Goal: Check status

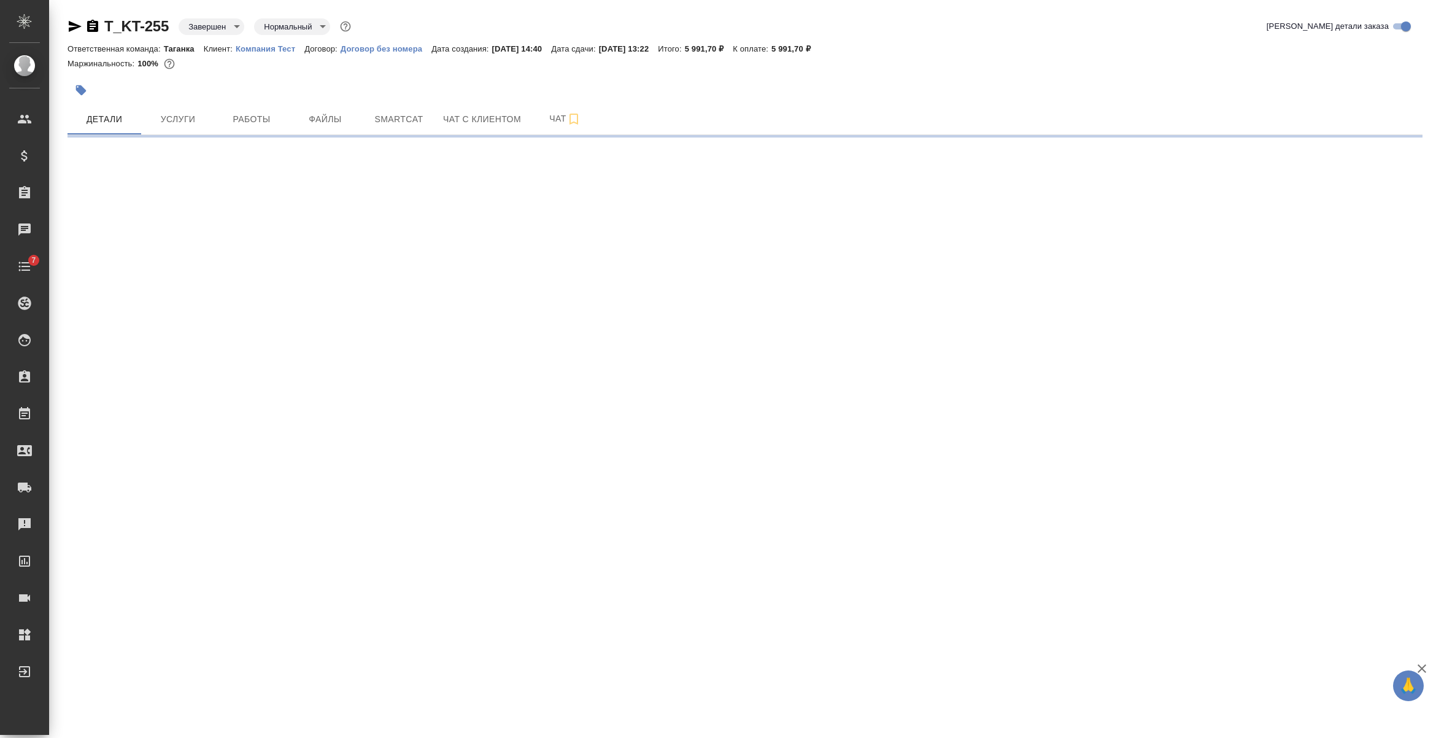
select select "RU"
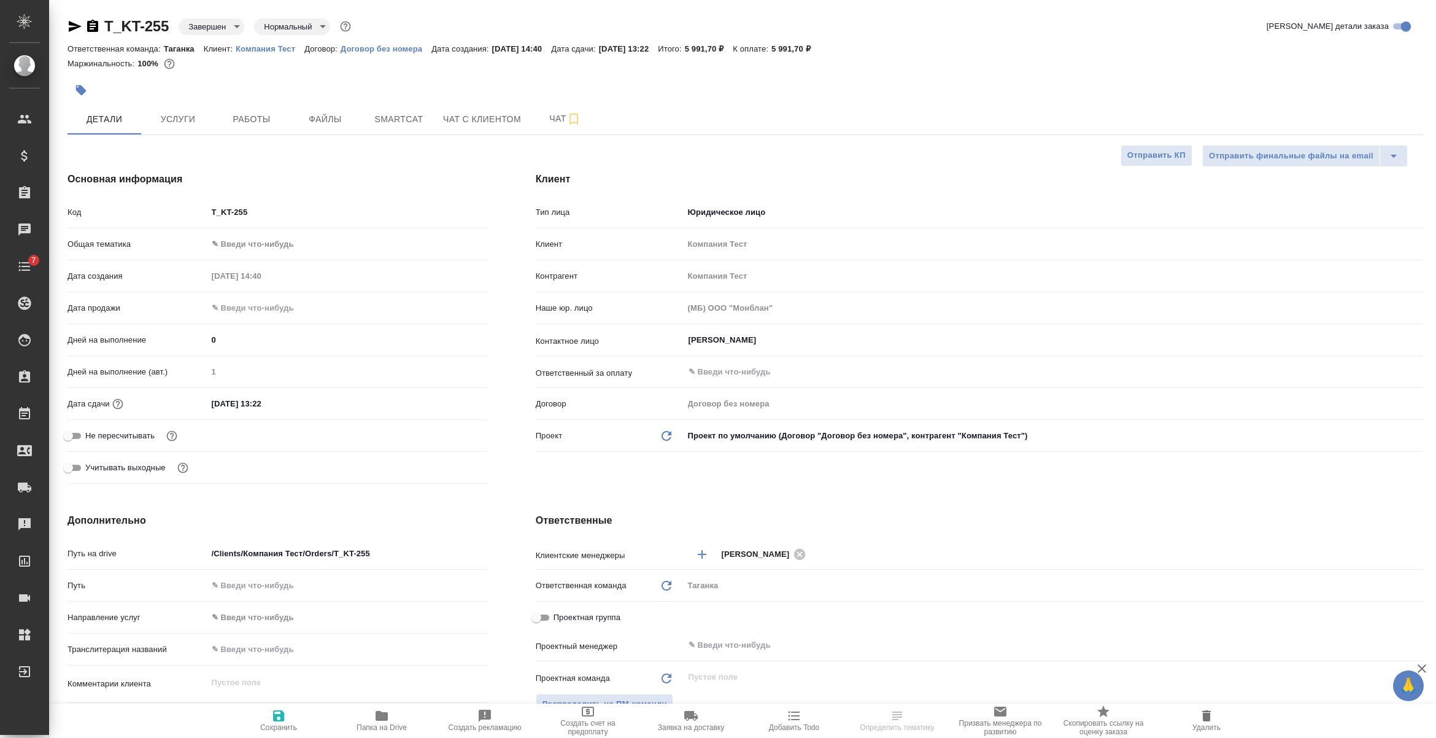
click at [90, 25] on icon "button" at bounding box center [92, 26] width 11 height 12
type textarea "x"
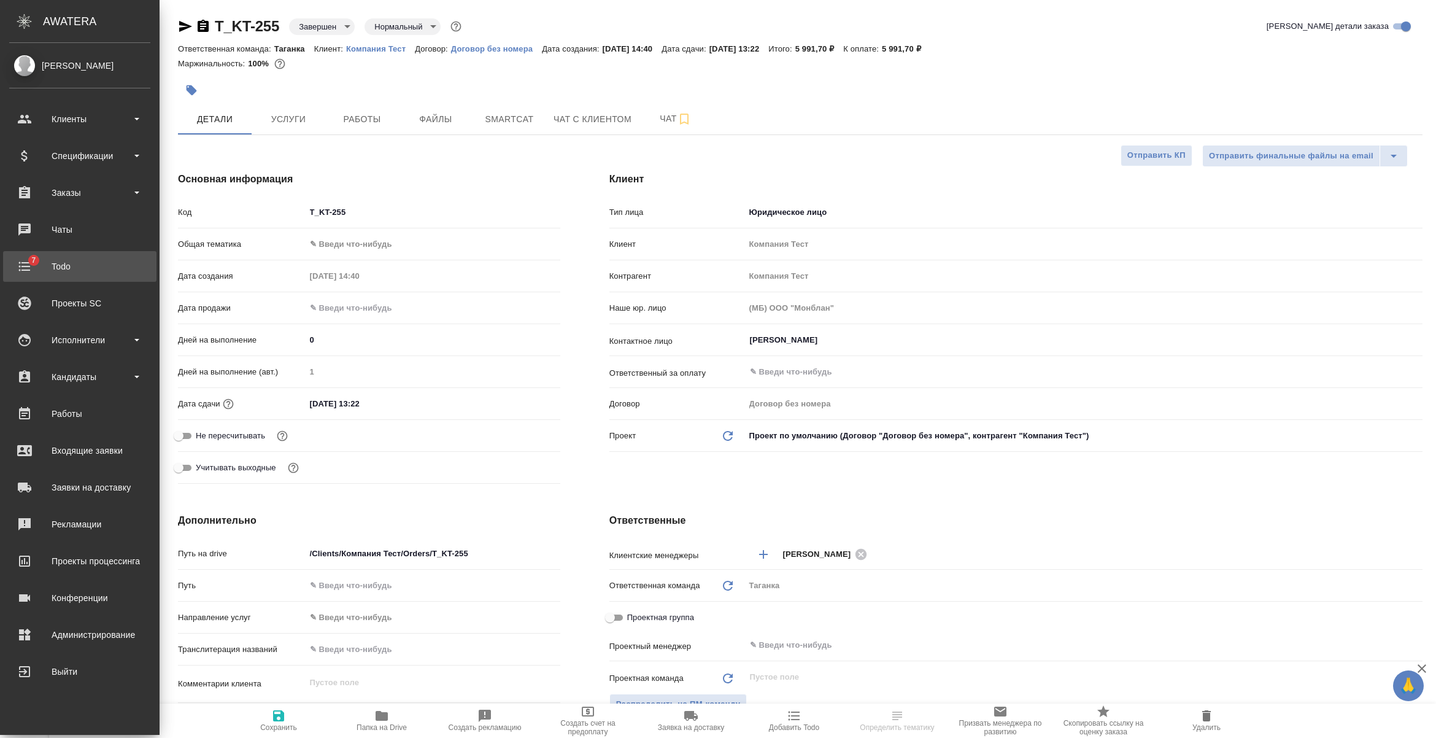
type textarea "x"
click at [77, 196] on div "Заказы" at bounding box center [79, 193] width 141 height 18
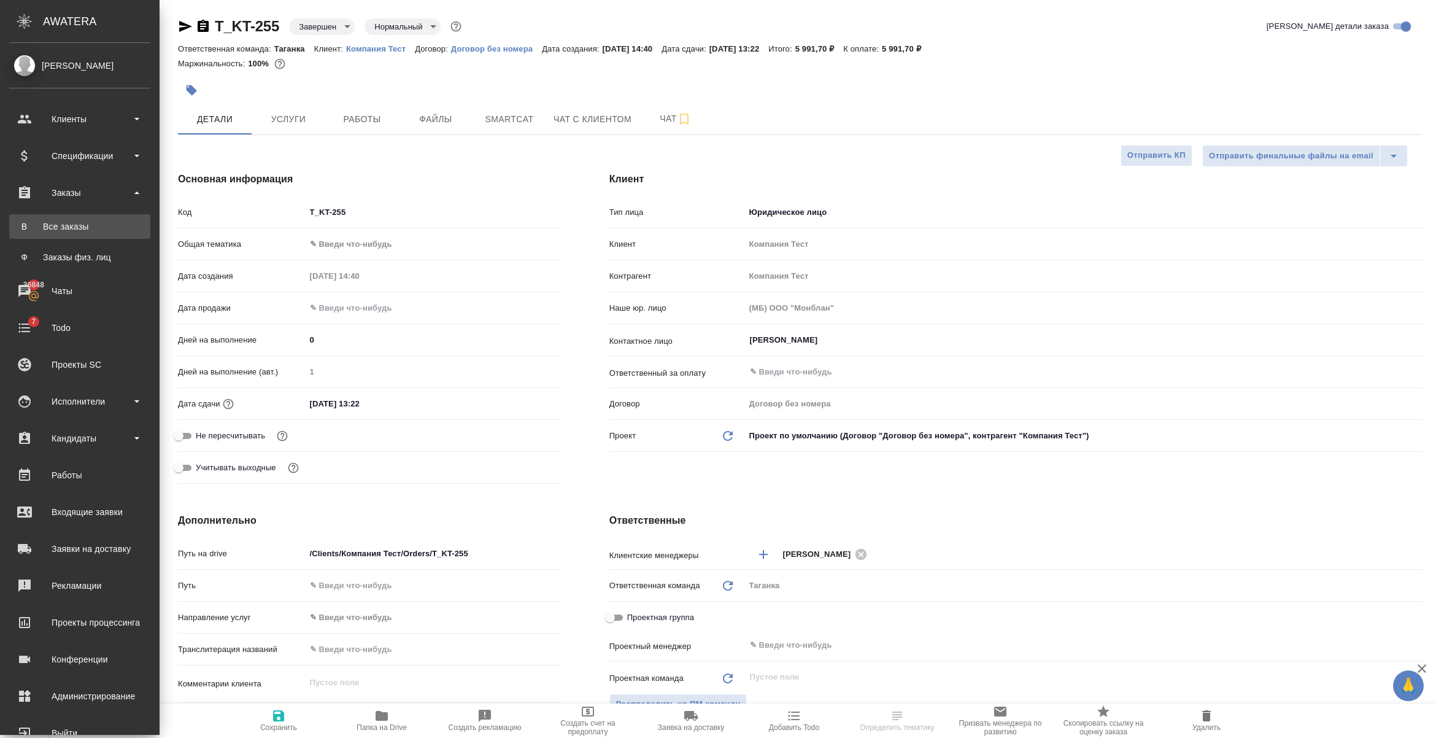
click at [102, 231] on div "Все заказы" at bounding box center [79, 226] width 129 height 12
type textarea "x"
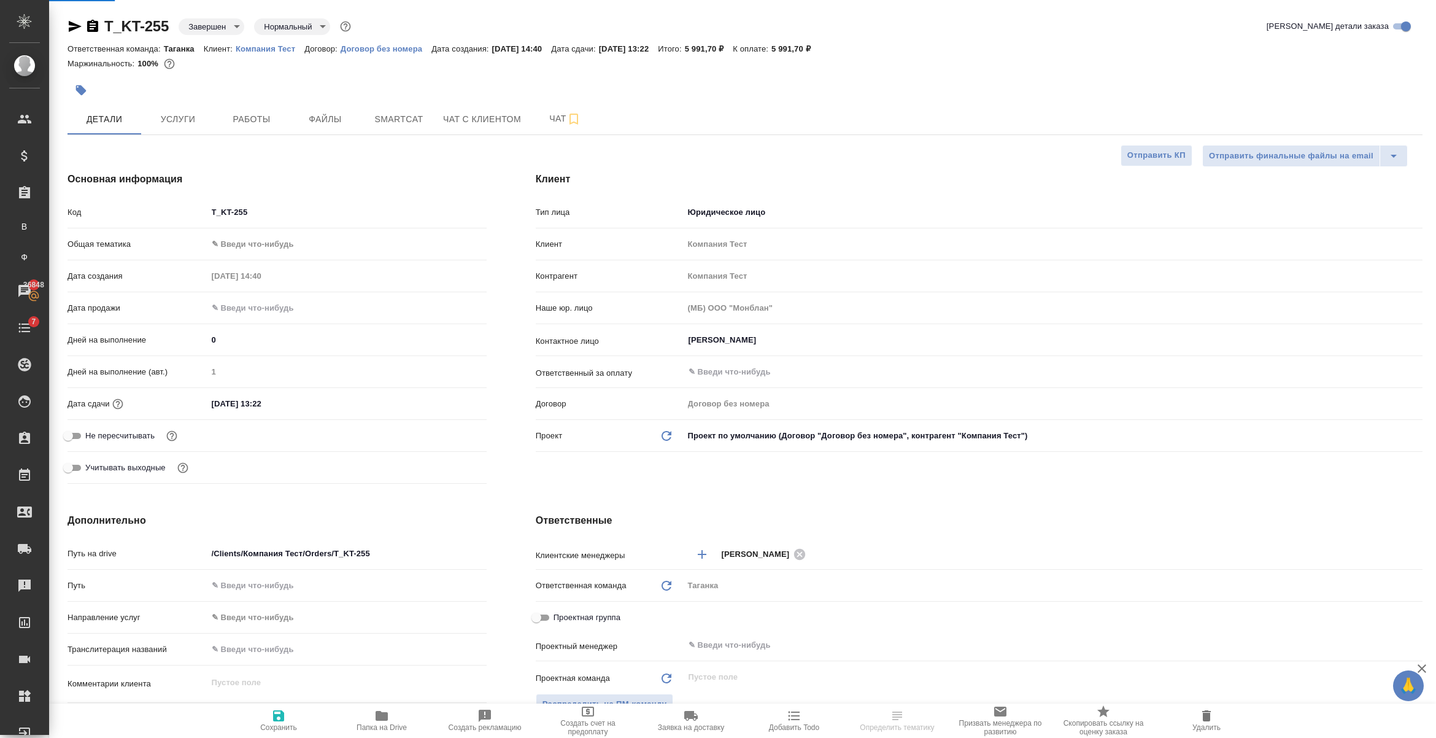
type textarea "x"
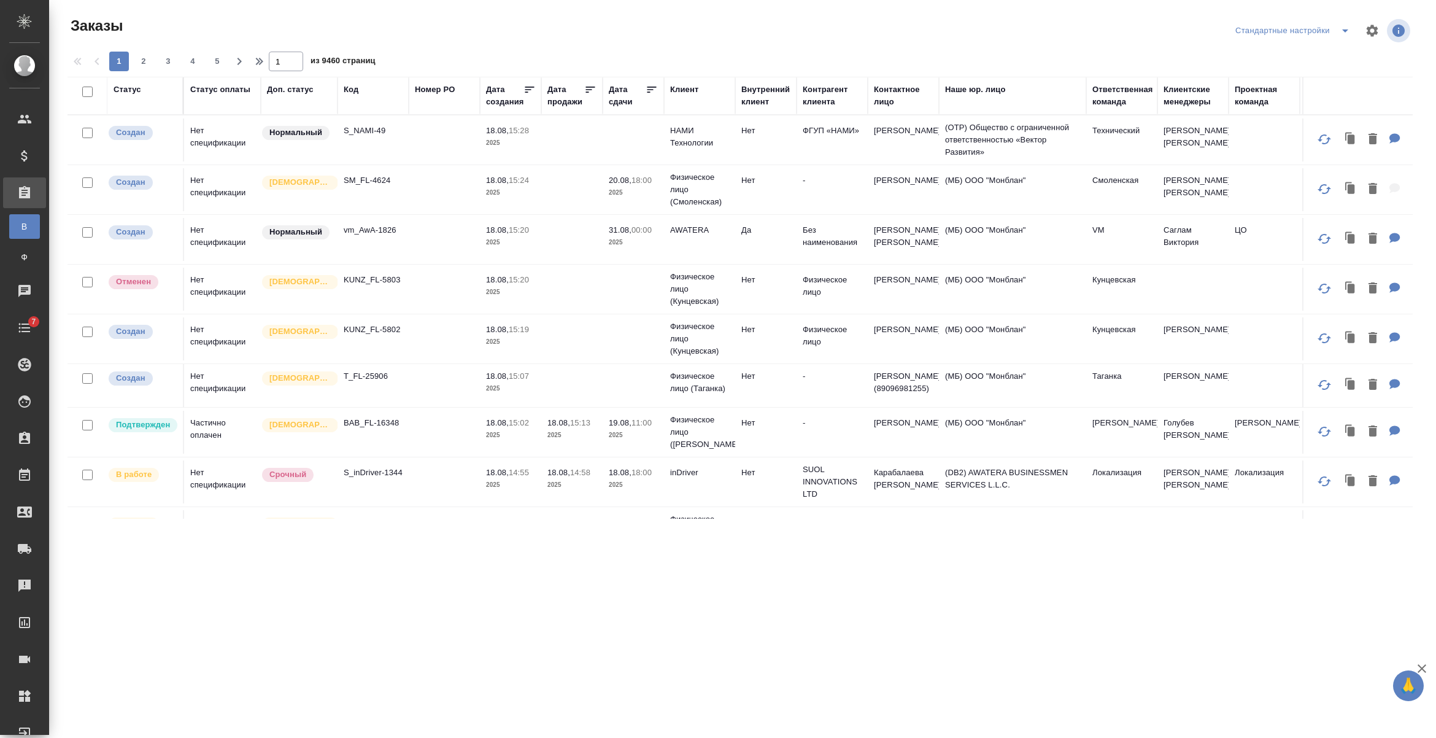
click at [350, 91] on div "Код" at bounding box center [351, 89] width 15 height 12
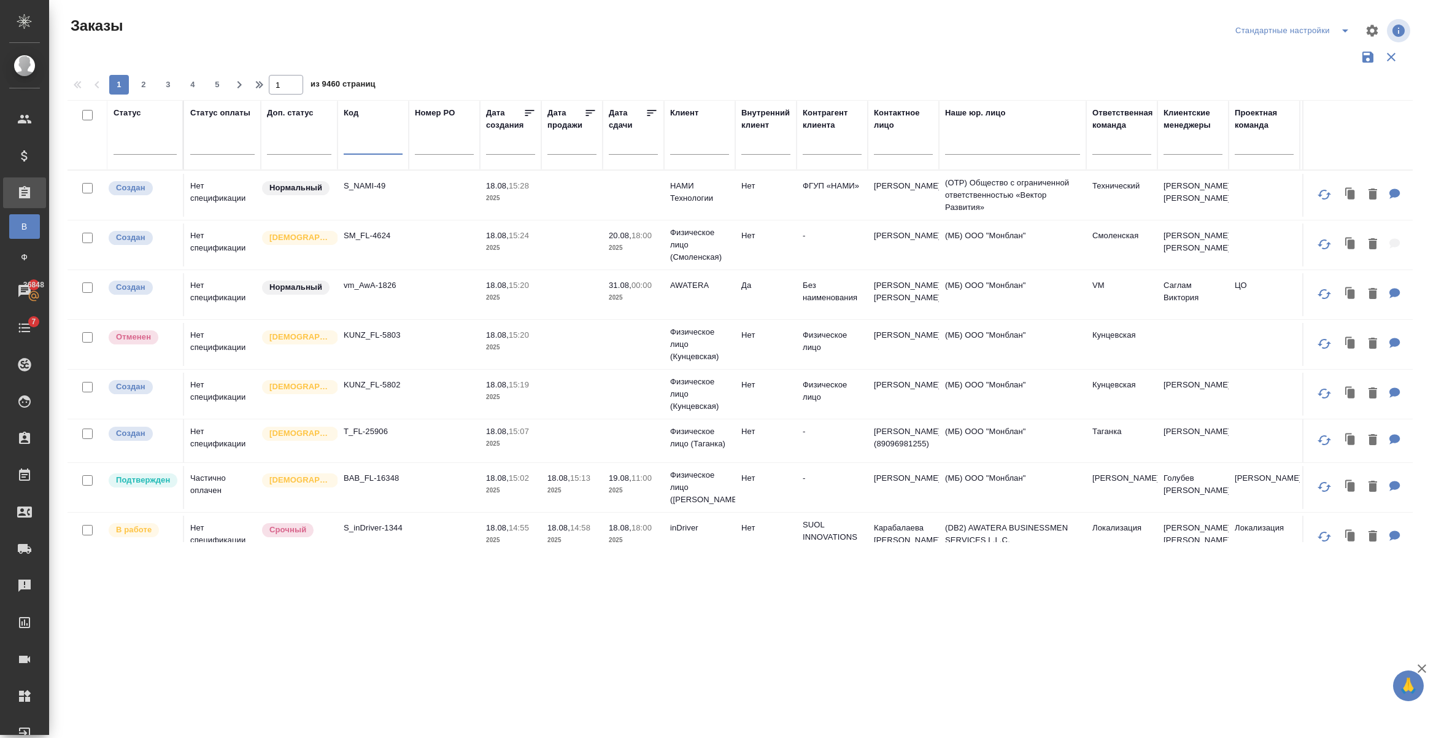
paste input "T_KT-255"
type input "T_KT-255"
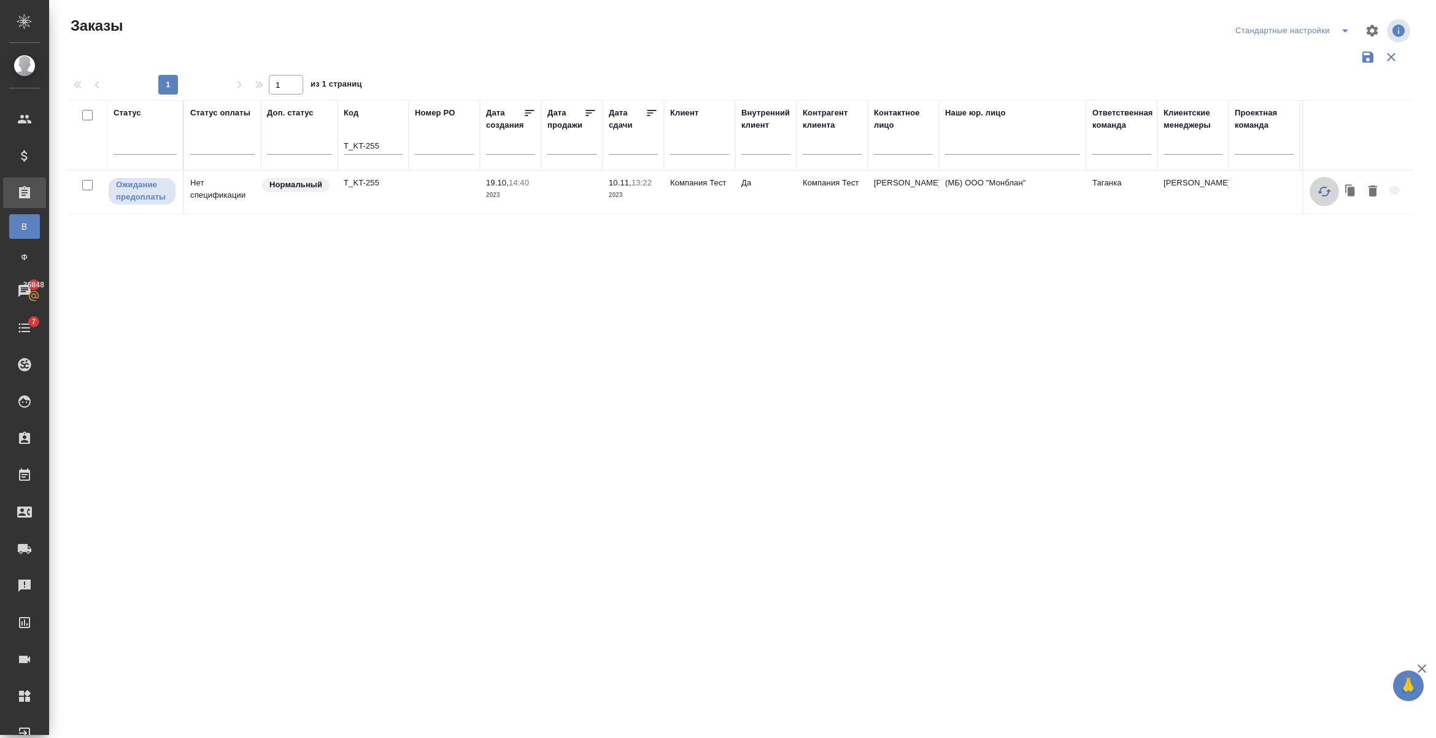
click at [1328, 188] on icon "button" at bounding box center [1324, 191] width 15 height 15
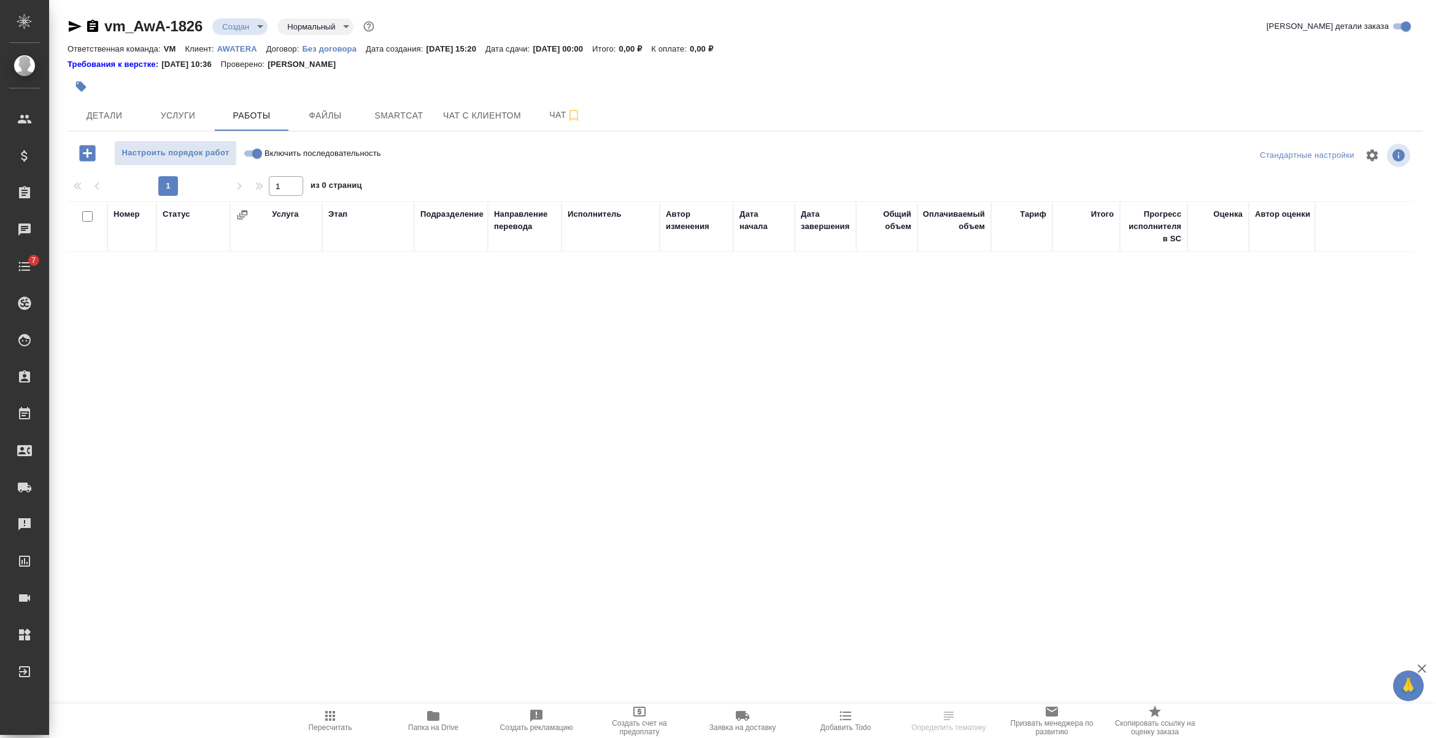
click at [94, 148] on icon "button" at bounding box center [87, 153] width 16 height 16
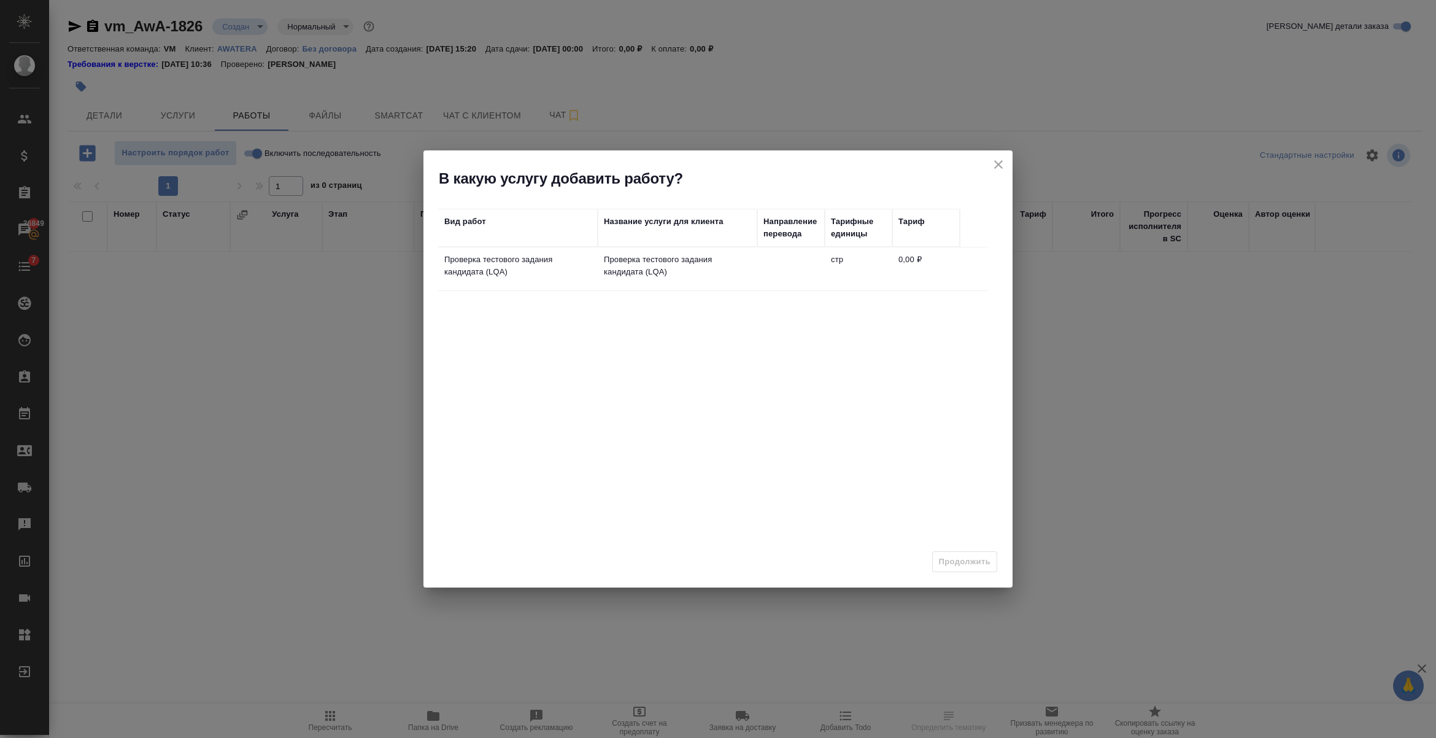
click at [753, 268] on td "Проверка тестового задания кандидата (LQA)" at bounding box center [678, 268] width 160 height 43
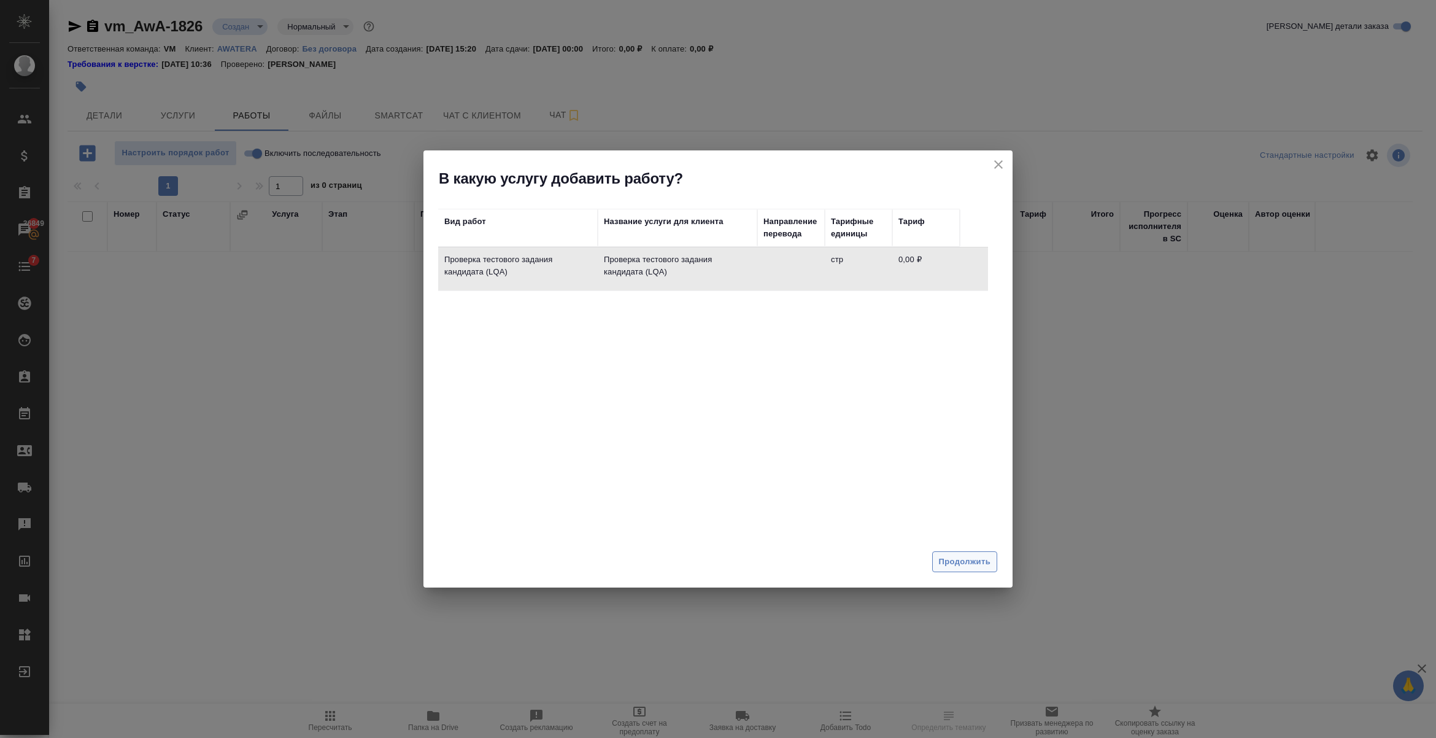
click at [962, 563] on span "Продолжить" at bounding box center [965, 562] width 52 height 14
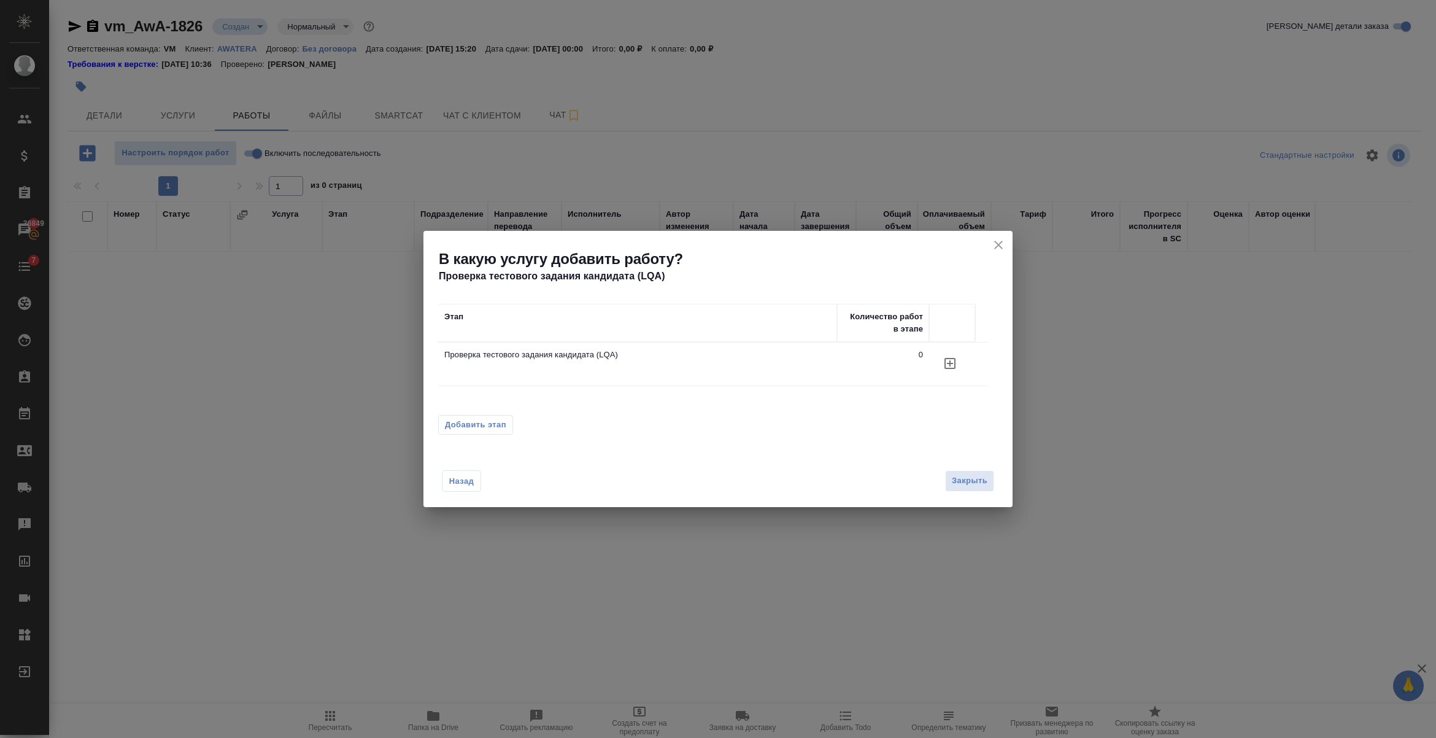
click at [947, 362] on icon "button" at bounding box center [950, 363] width 15 height 15
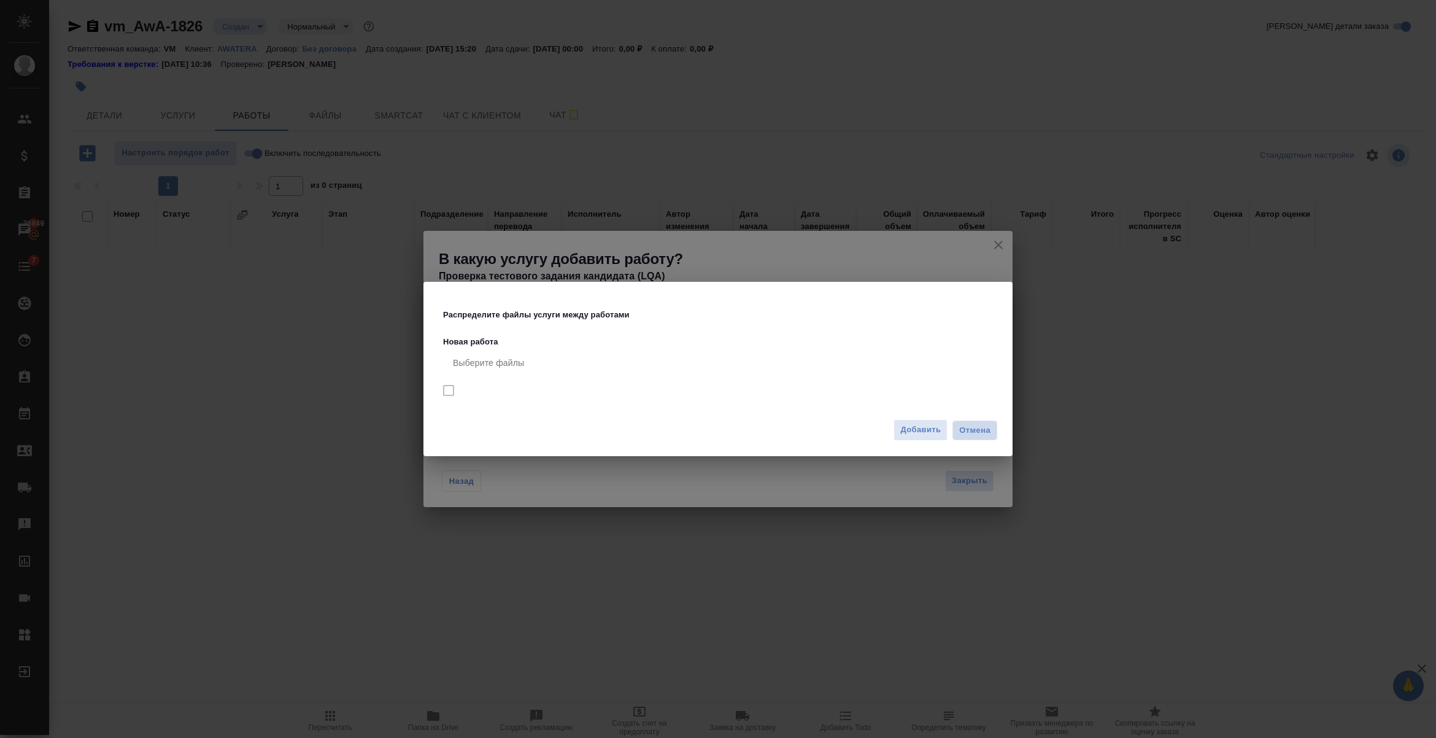
click at [967, 428] on span "Отмена" at bounding box center [974, 430] width 31 height 12
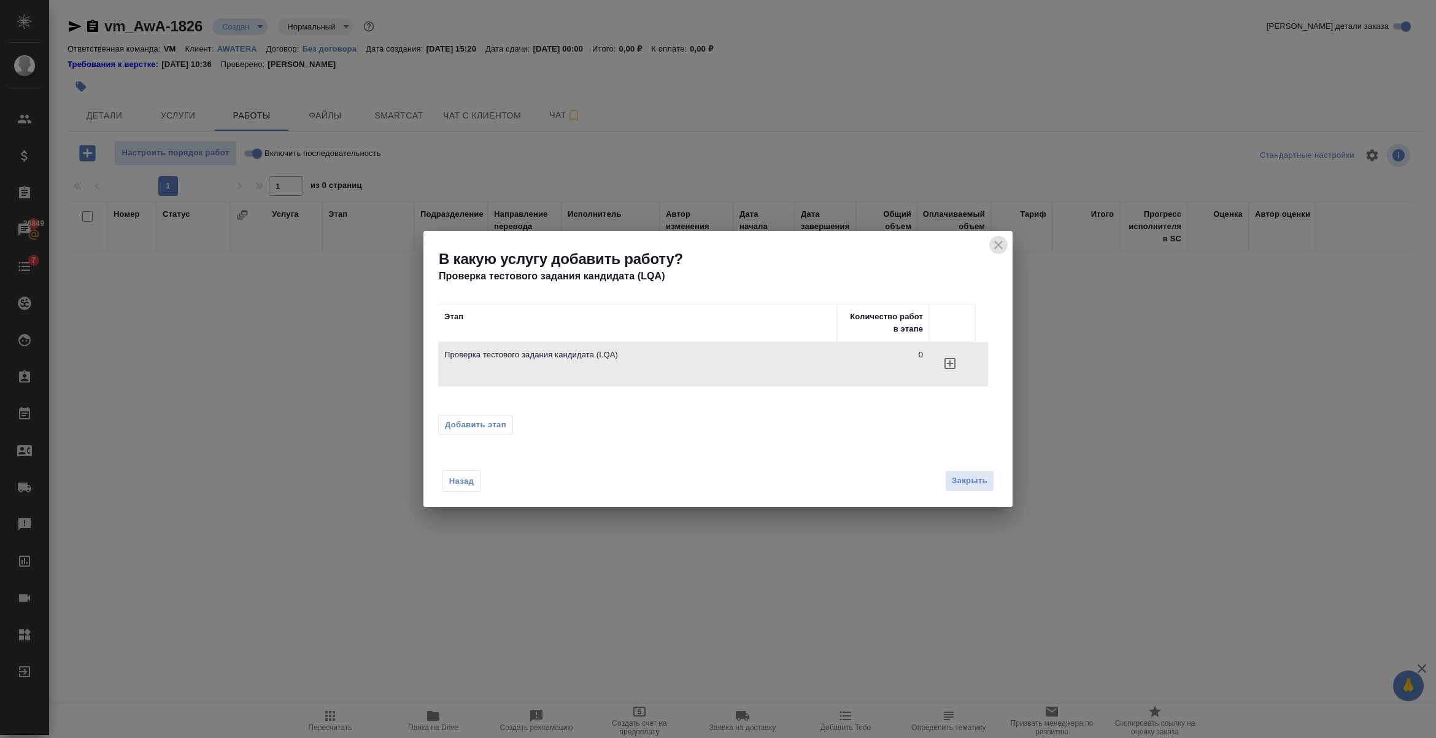
click at [994, 247] on icon "close" at bounding box center [998, 245] width 15 height 15
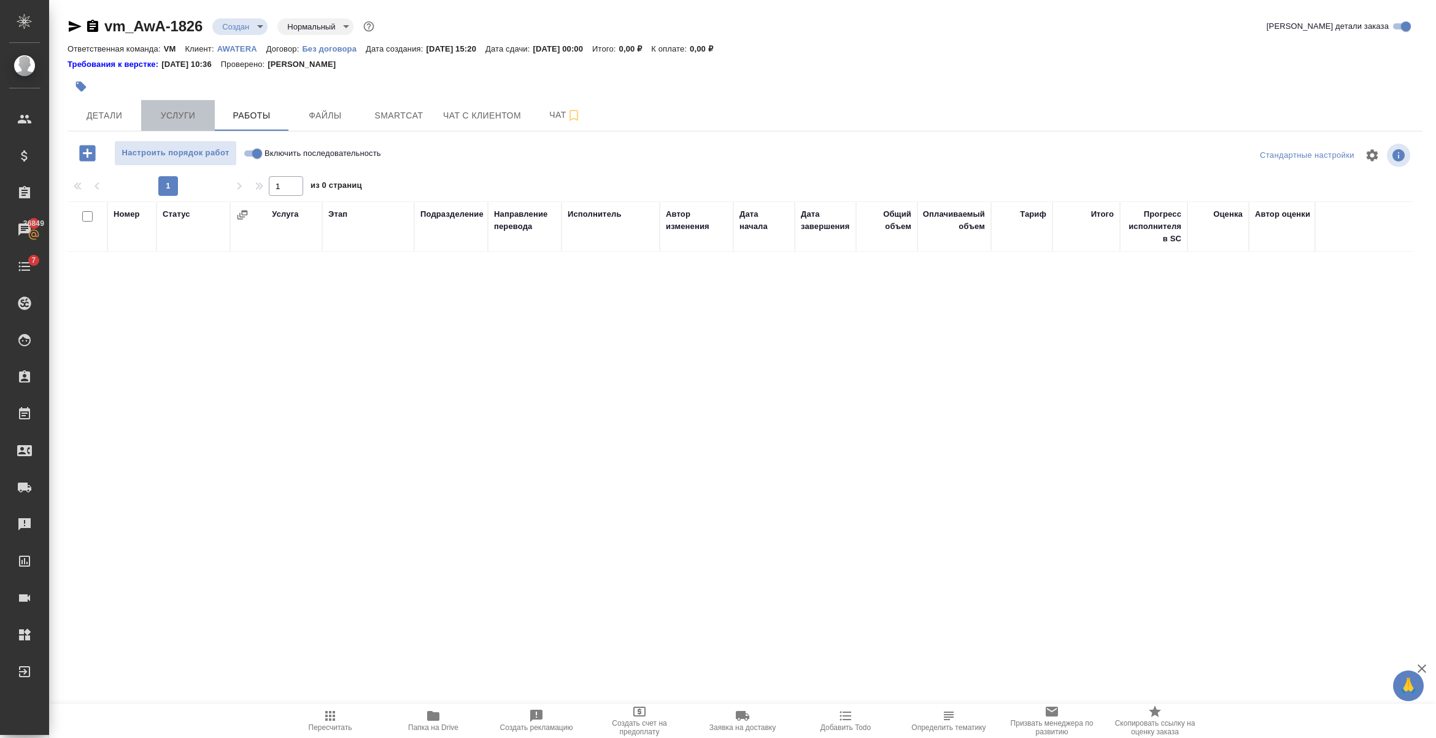
click at [171, 114] on span "Услуги" at bounding box center [178, 115] width 59 height 15
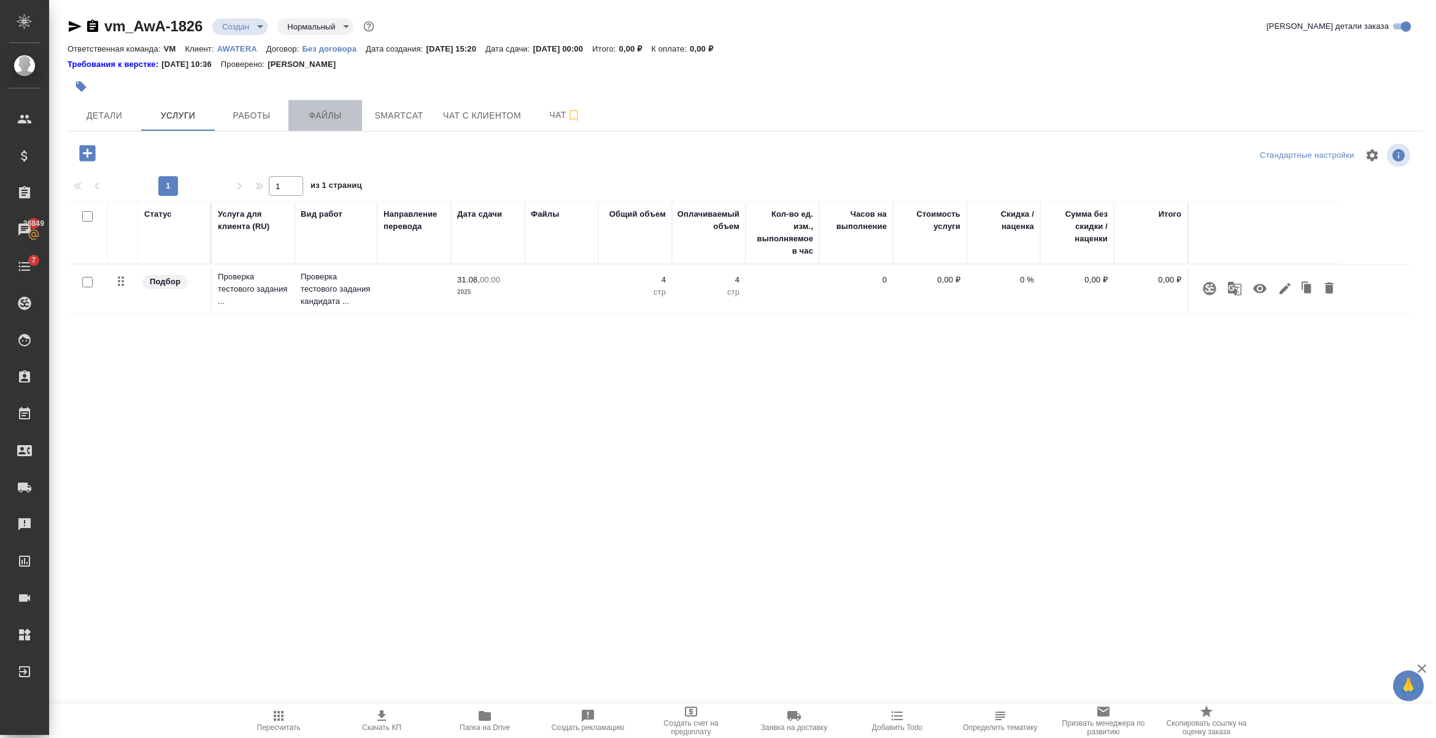
click at [326, 109] on span "Файлы" at bounding box center [325, 115] width 59 height 15
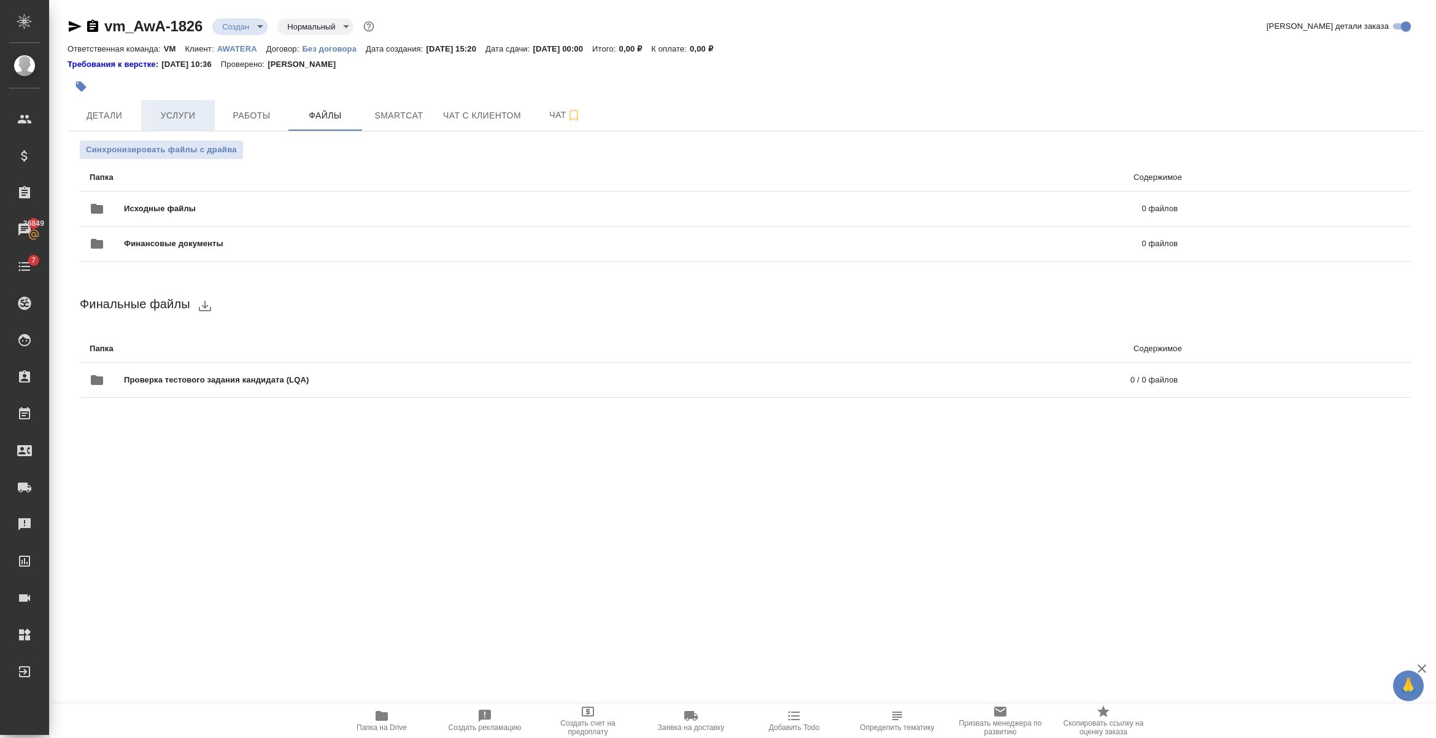
click at [190, 111] on span "Услуги" at bounding box center [178, 115] width 59 height 15
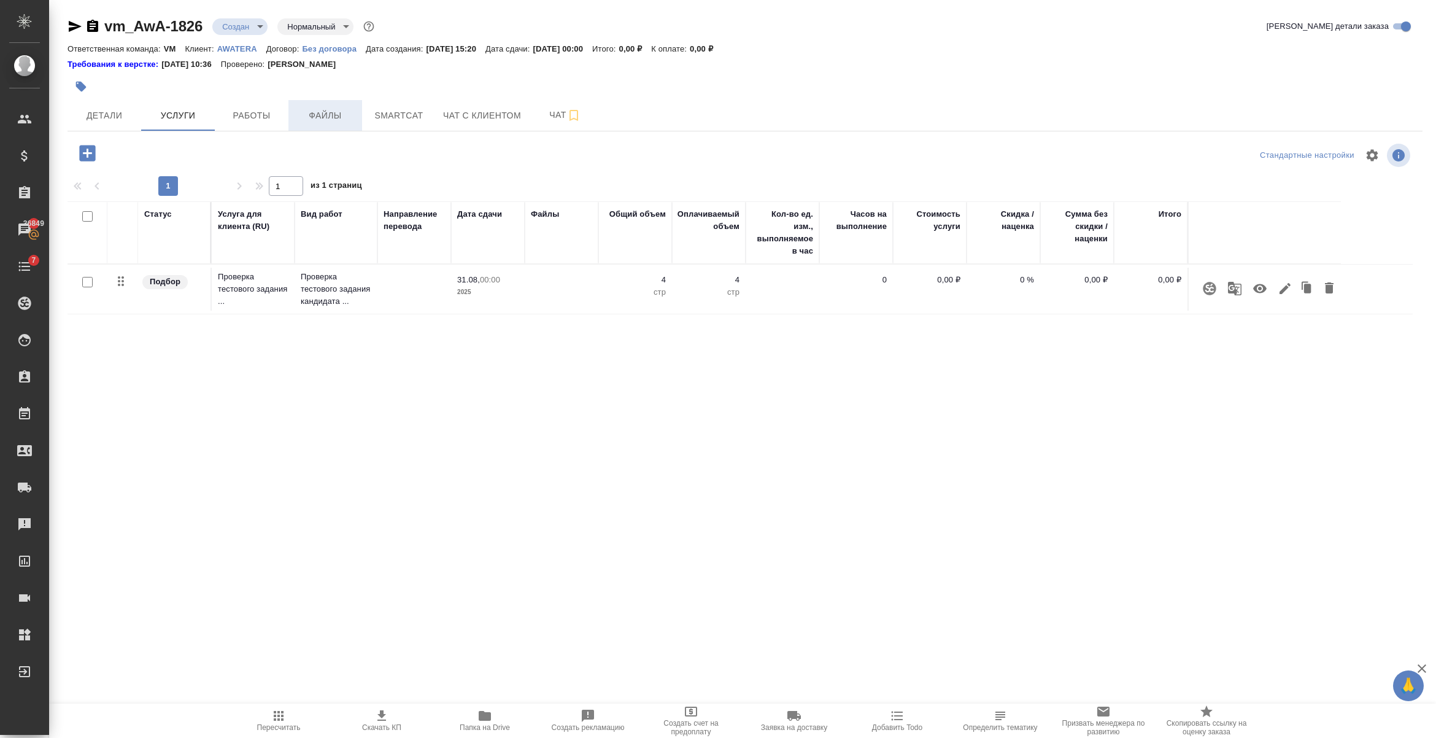
click at [323, 118] on span "Файлы" at bounding box center [325, 115] width 59 height 15
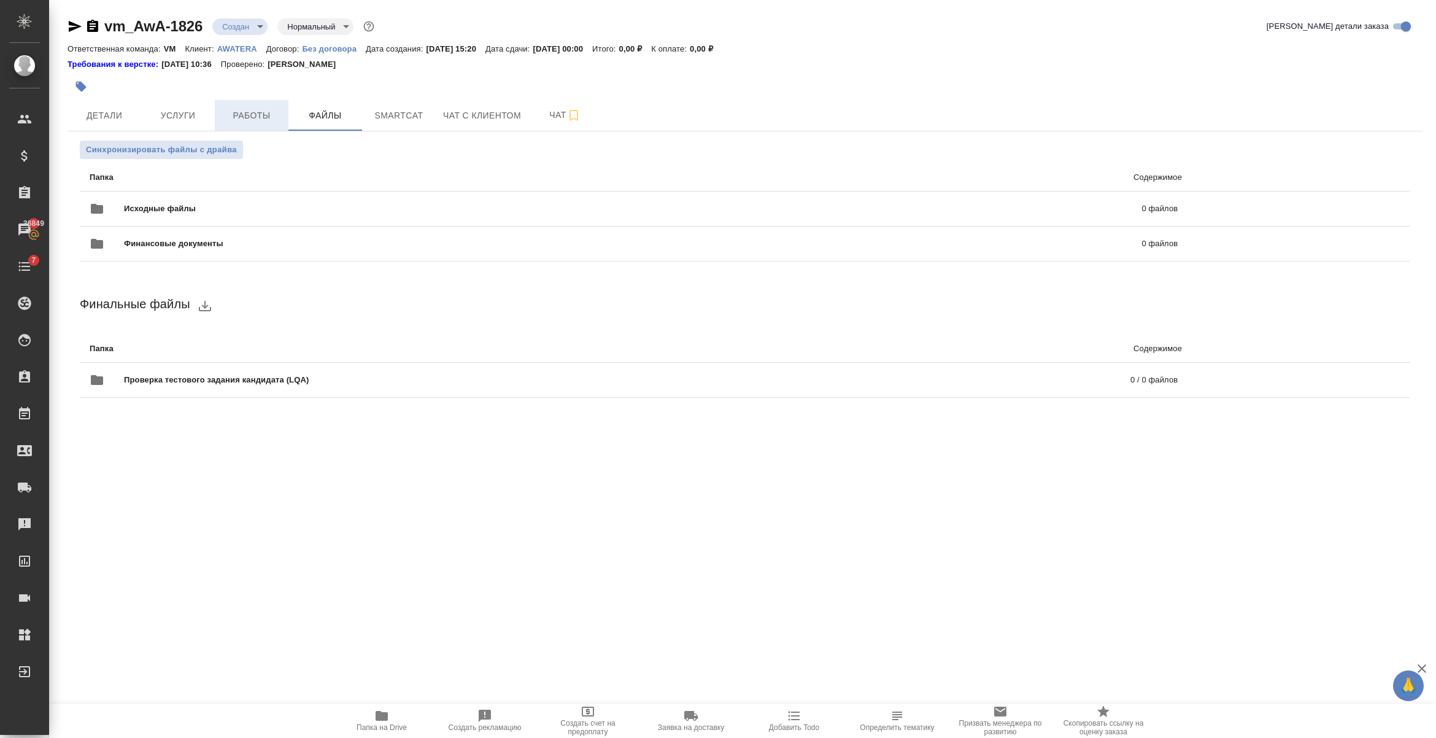
click at [261, 120] on span "Работы" at bounding box center [251, 115] width 59 height 15
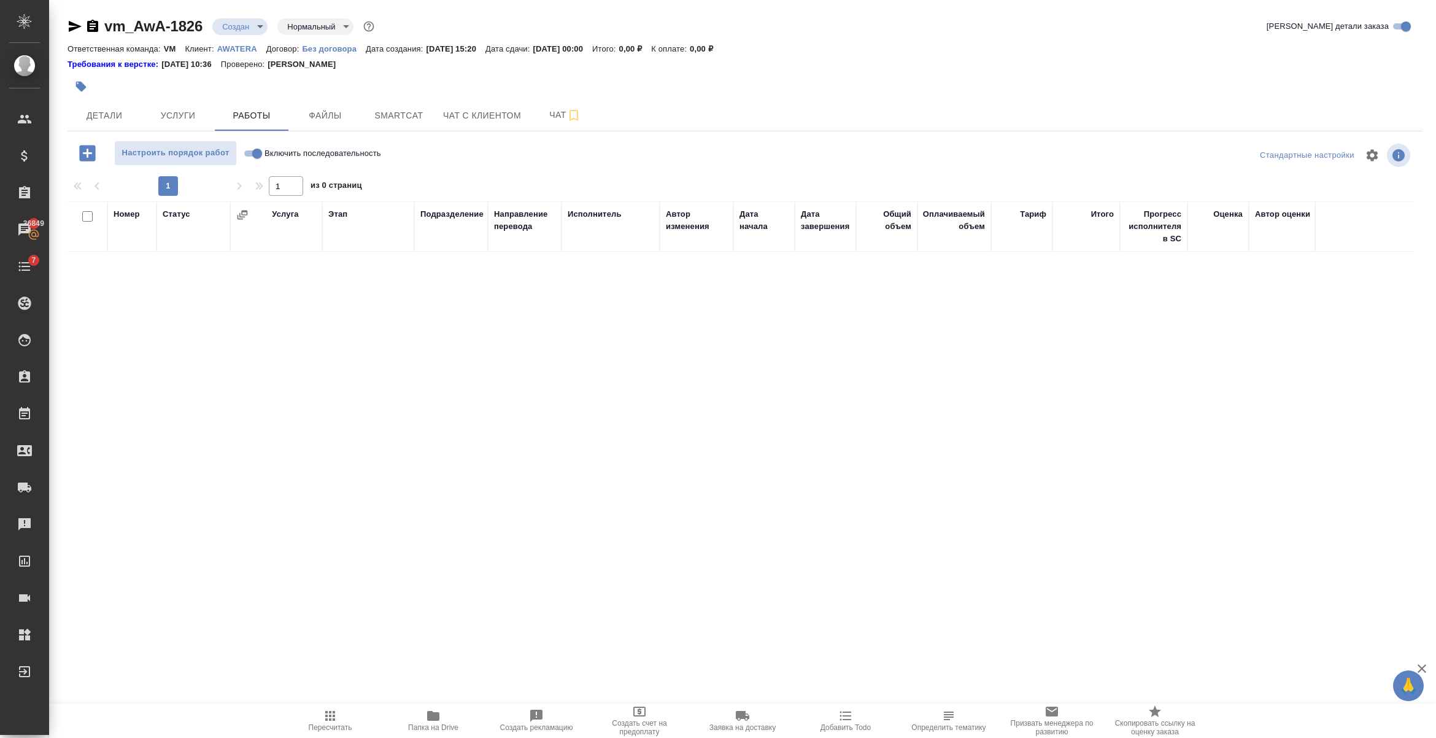
click at [78, 145] on icon "button" at bounding box center [87, 152] width 21 height 21
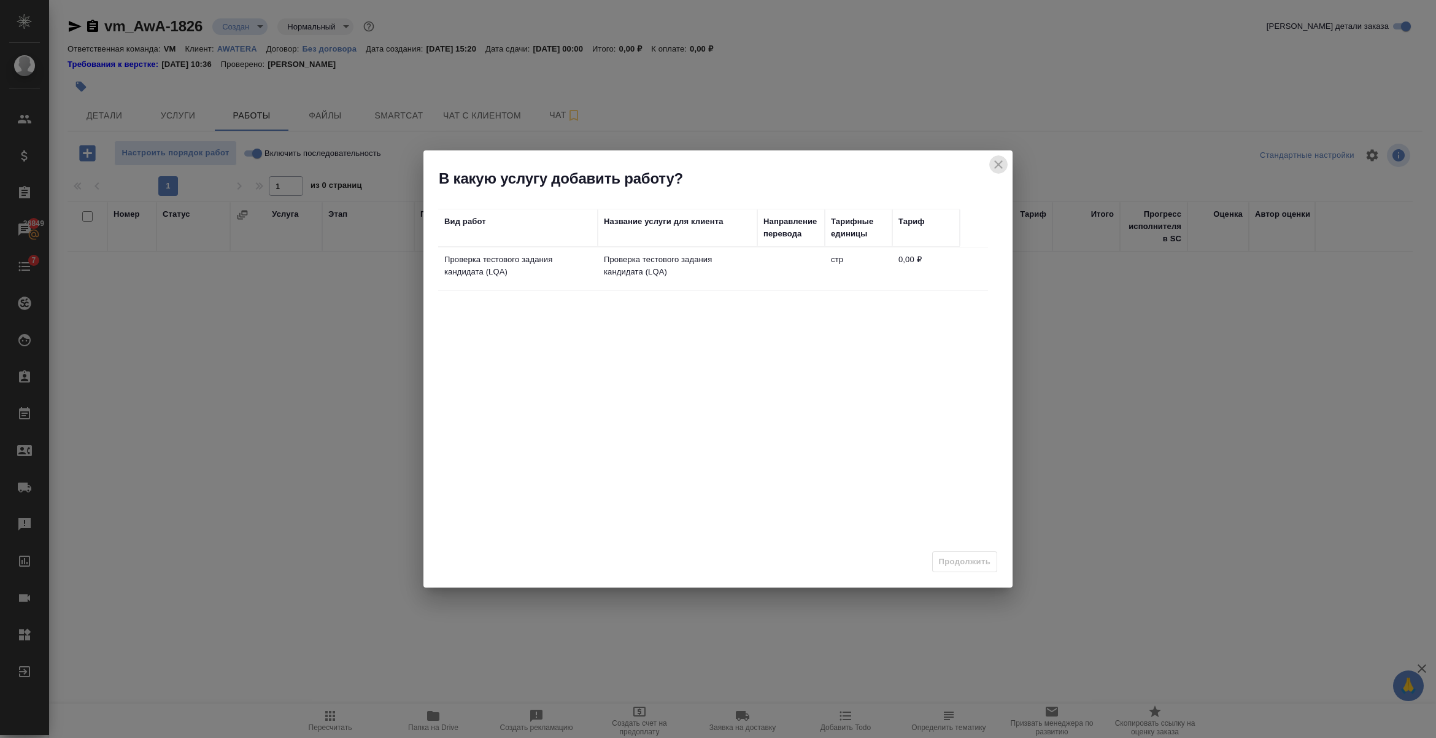
click at [992, 163] on icon "close" at bounding box center [998, 164] width 15 height 15
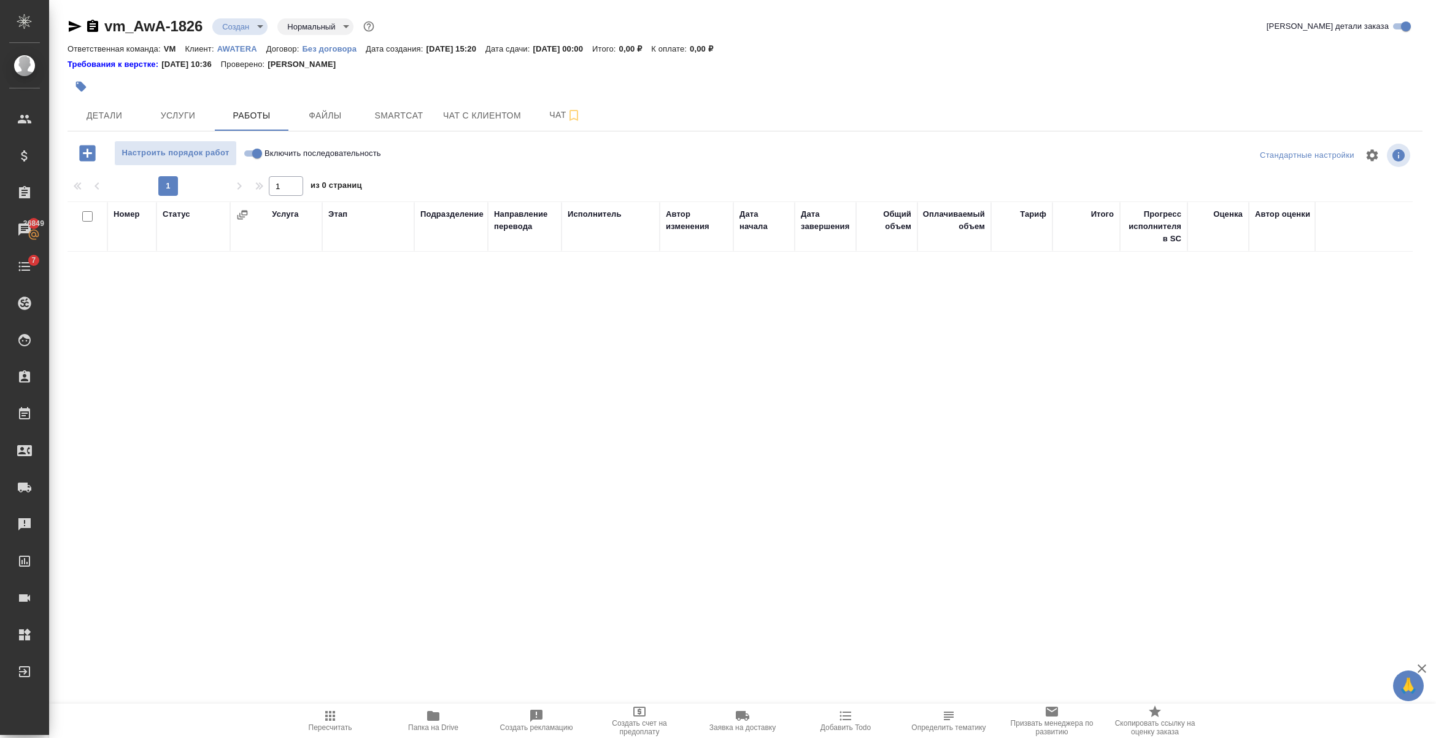
click at [249, 149] on input "Включить последовательность" at bounding box center [257, 153] width 44 height 15
checkbox input "true"
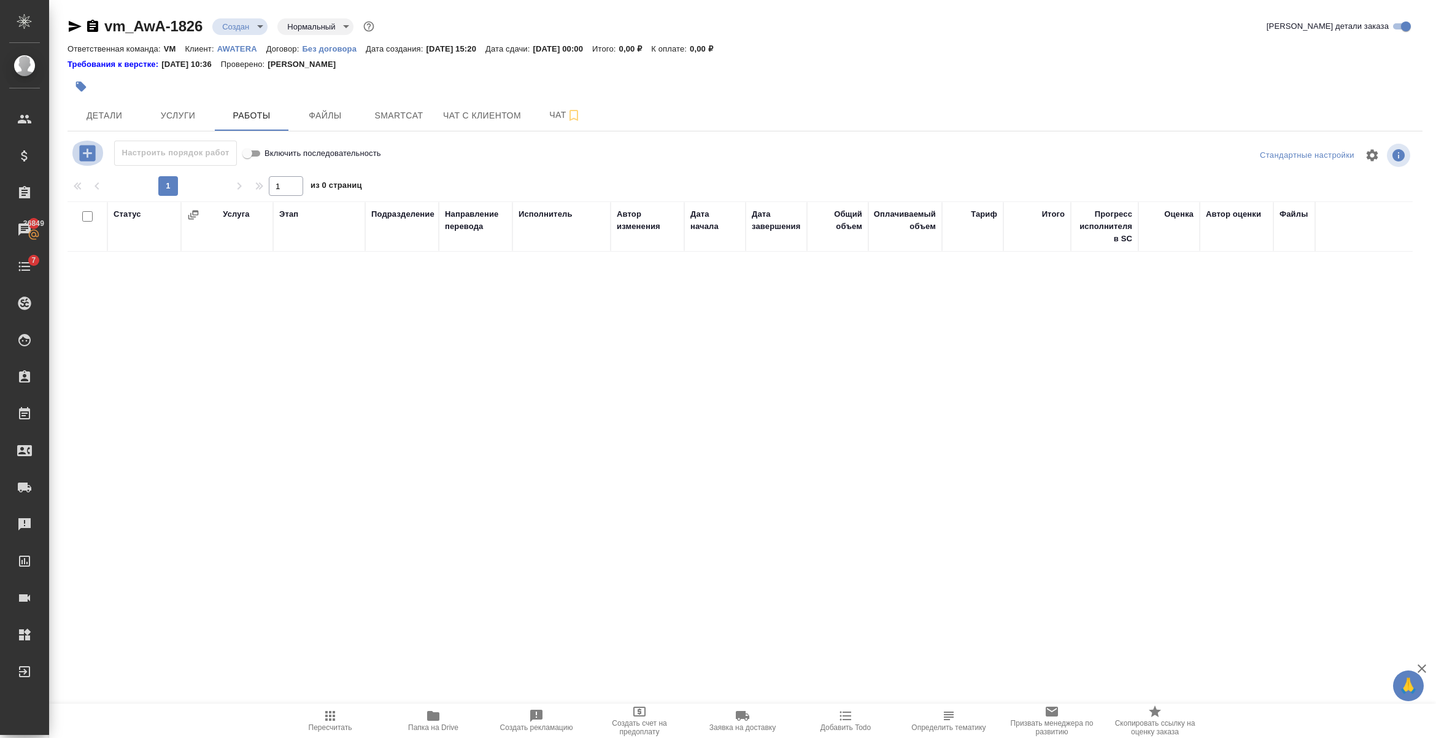
click at [94, 153] on icon "button" at bounding box center [87, 153] width 16 height 16
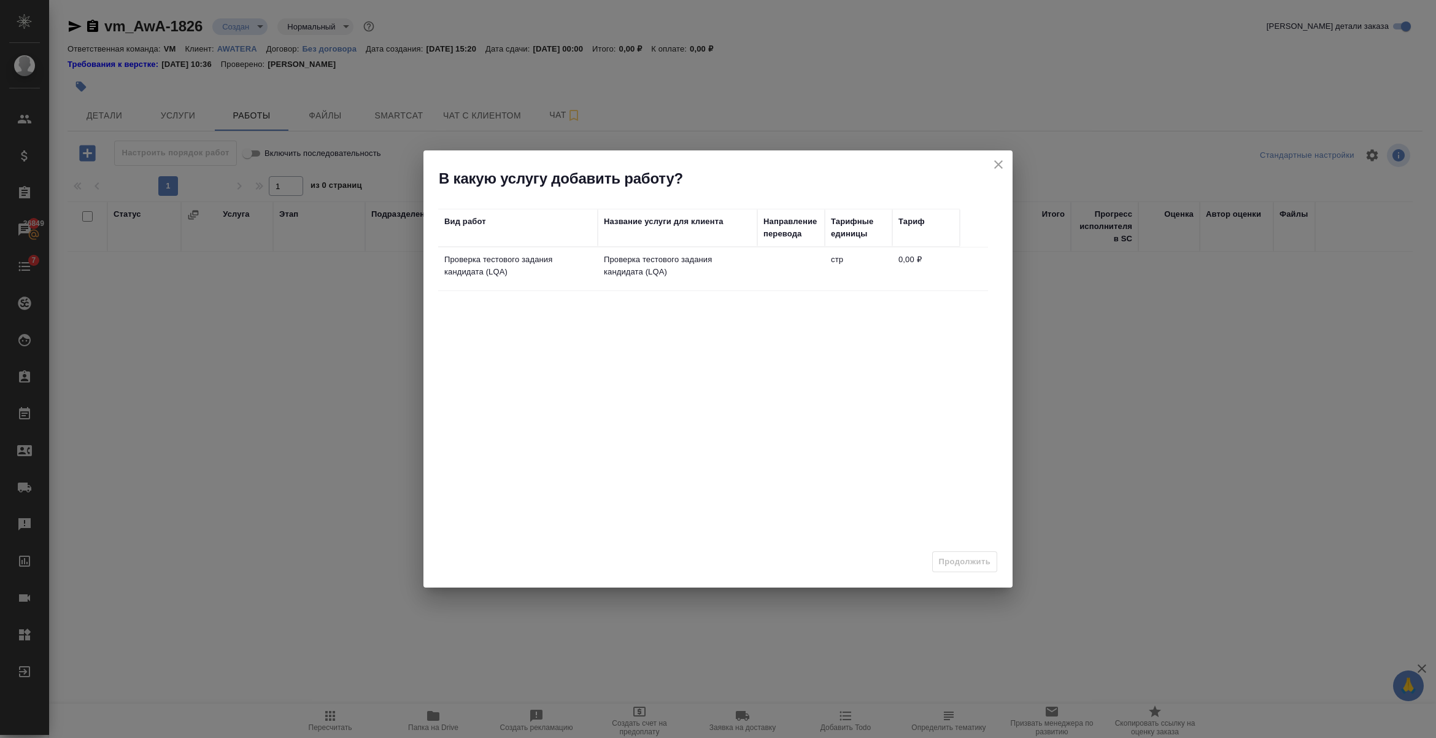
click at [522, 261] on p "Проверка тестового задания кандидата (LQA)" at bounding box center [517, 266] width 147 height 25
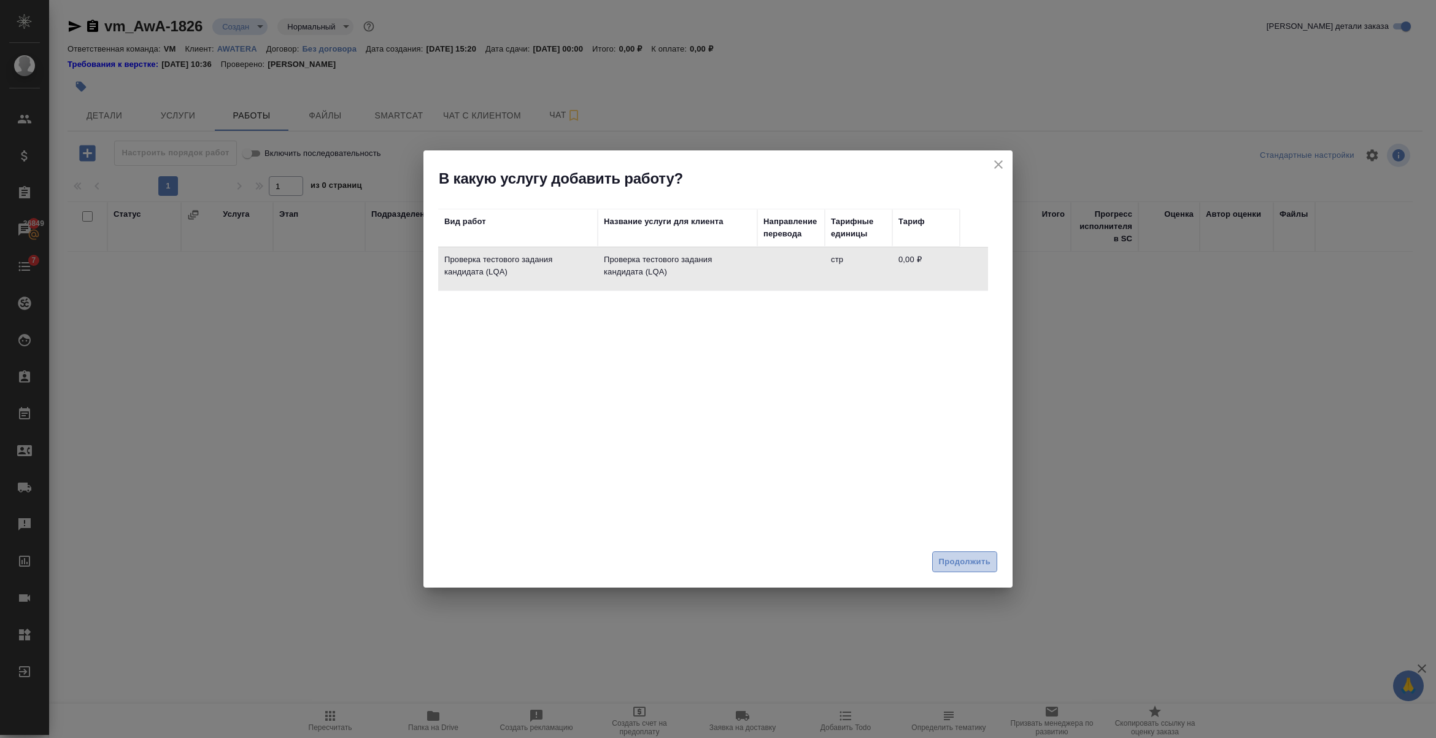
click at [985, 557] on span "Продолжить" at bounding box center [965, 562] width 52 height 14
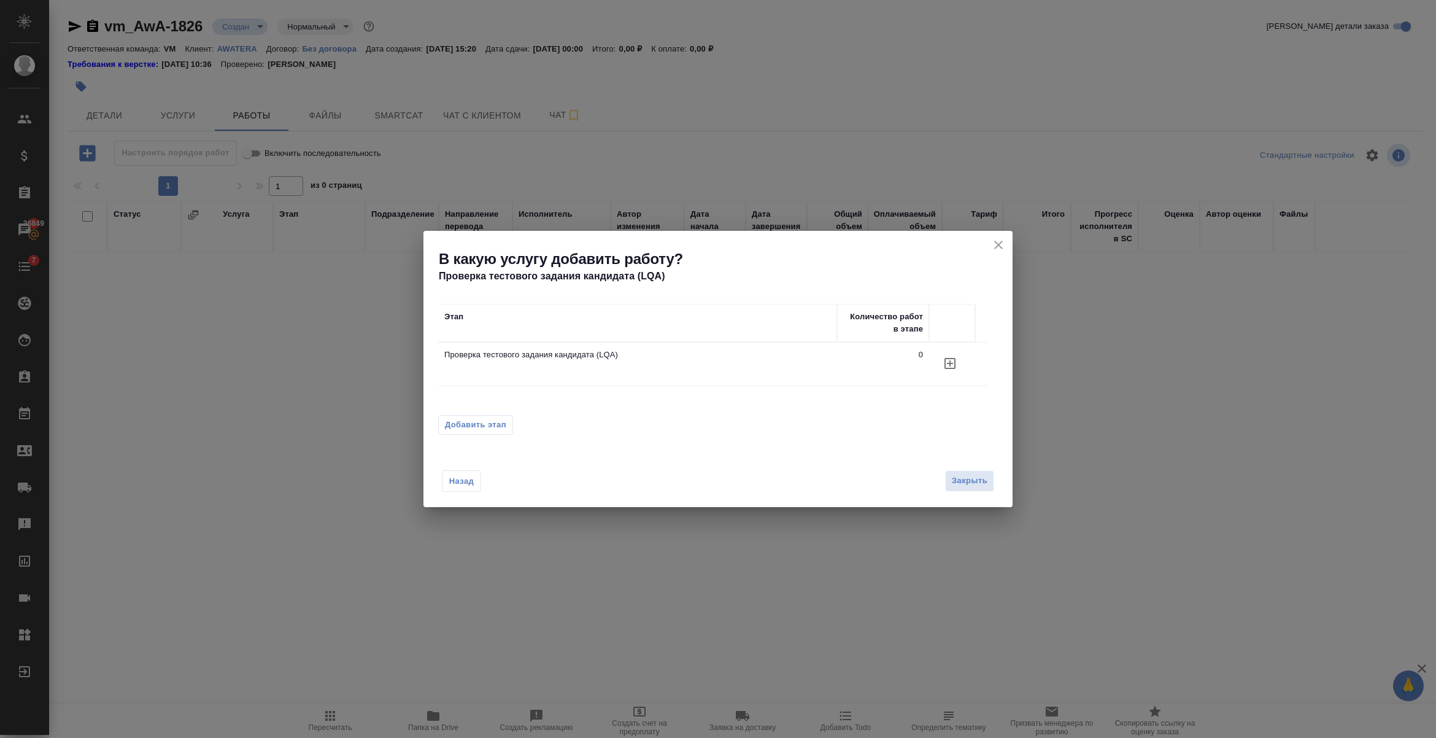
click at [947, 363] on icon "button" at bounding box center [950, 363] width 15 height 15
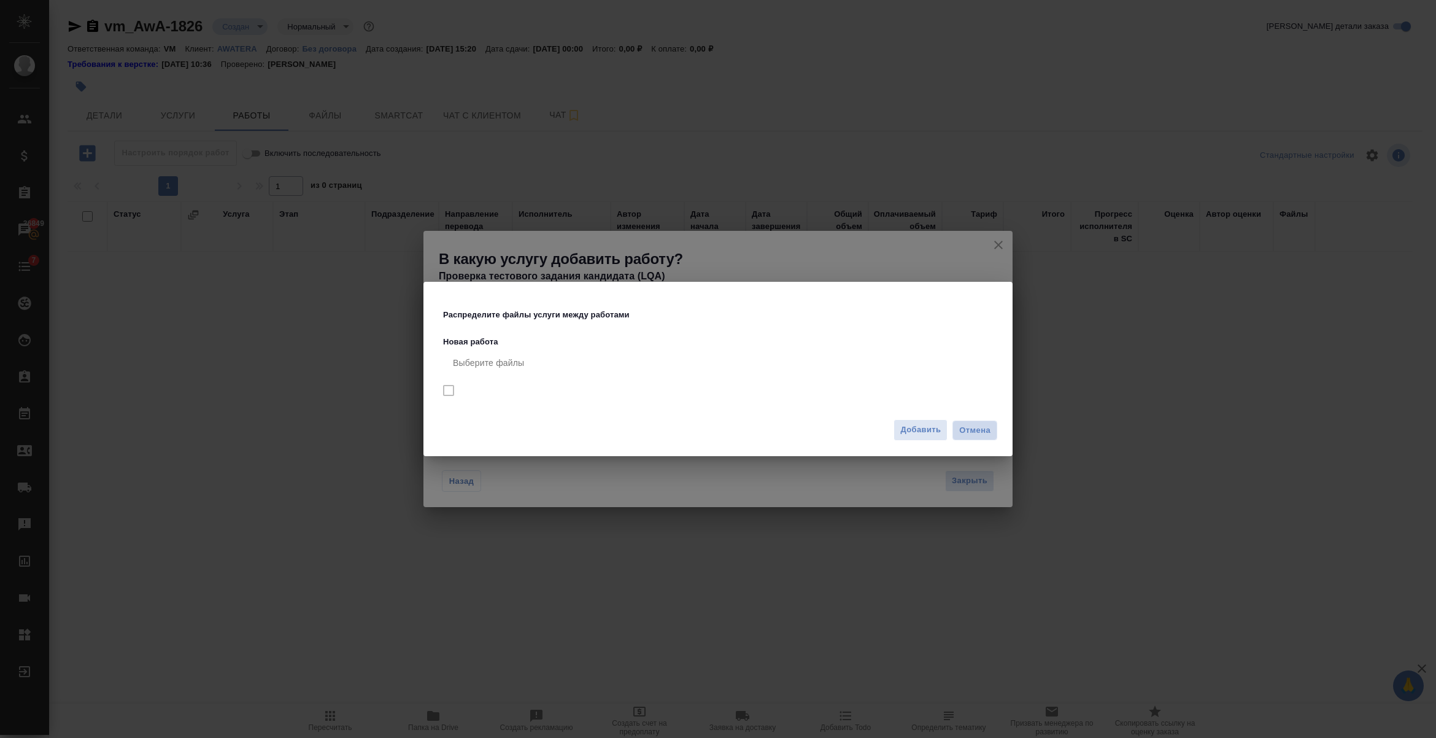
click at [968, 432] on span "Отмена" at bounding box center [974, 430] width 31 height 12
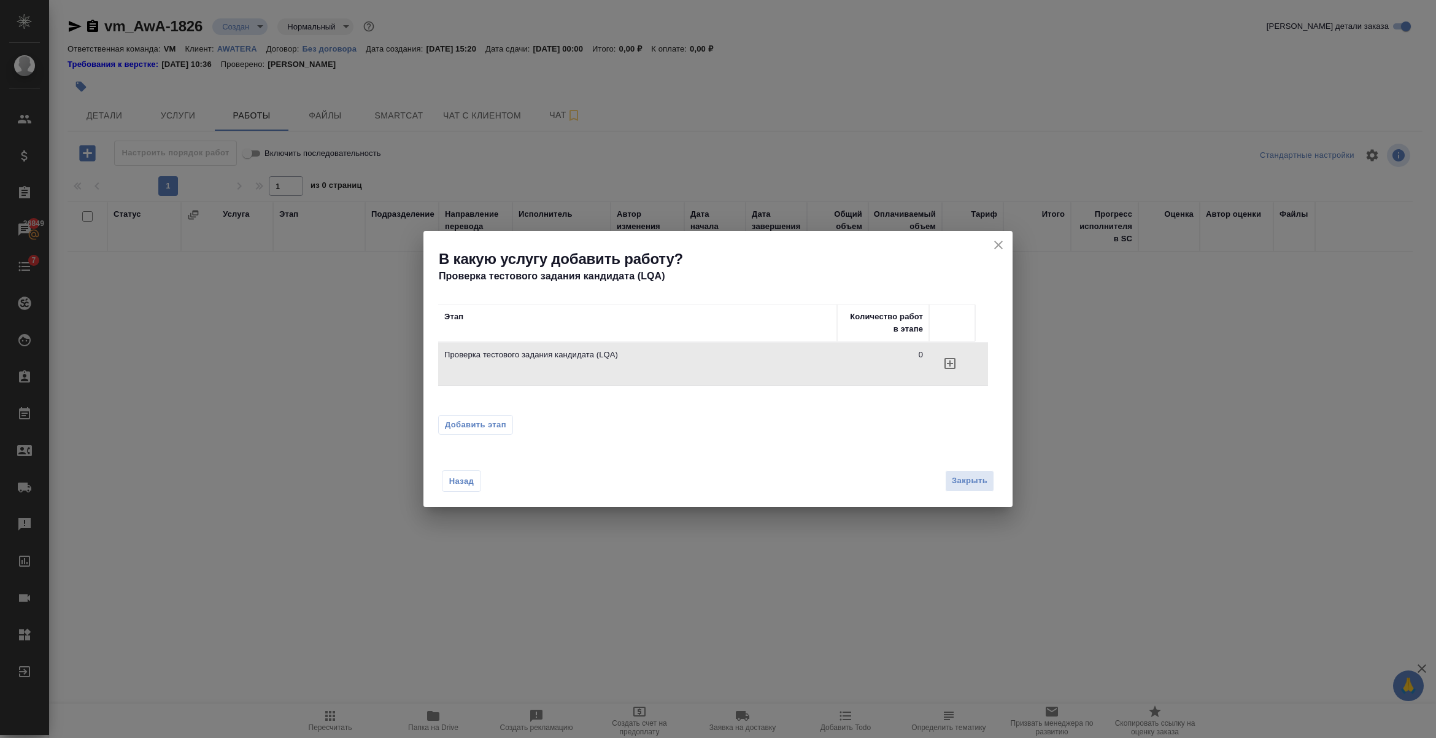
click at [876, 362] on td "0" at bounding box center [883, 364] width 92 height 43
click at [969, 476] on span "Закрыть" at bounding box center [970, 481] width 36 height 14
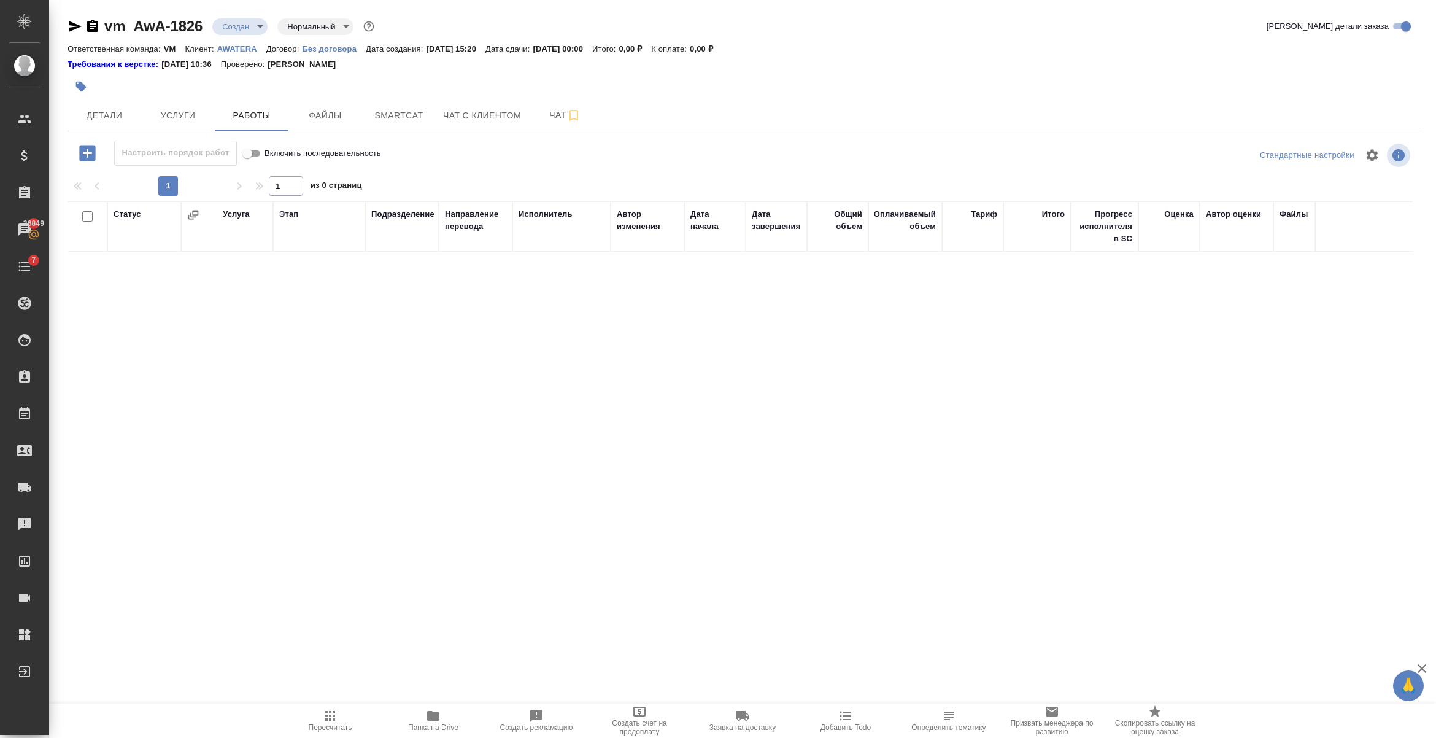
click at [91, 147] on icon "button" at bounding box center [87, 153] width 16 height 16
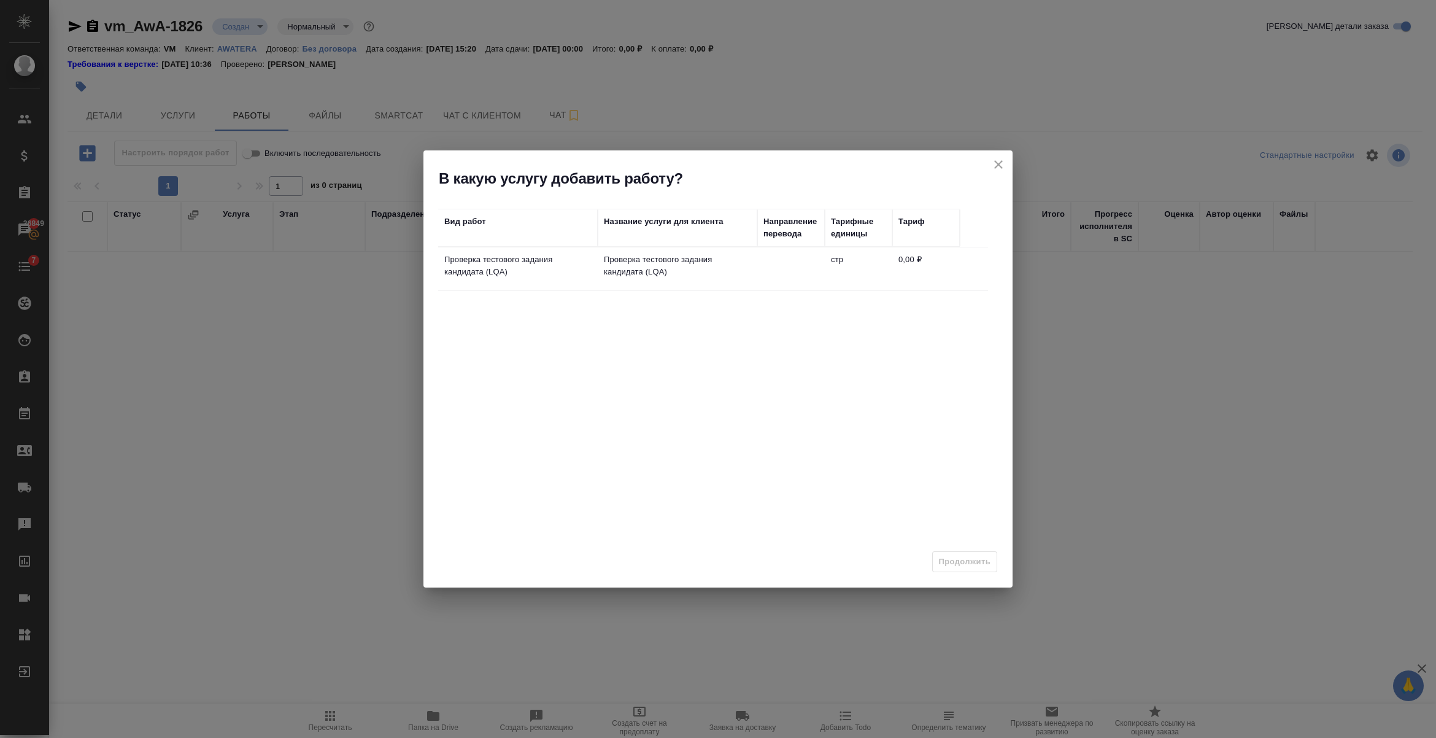
click at [654, 288] on td "Проверка тестового задания кандидата (LQA)" at bounding box center [678, 268] width 160 height 43
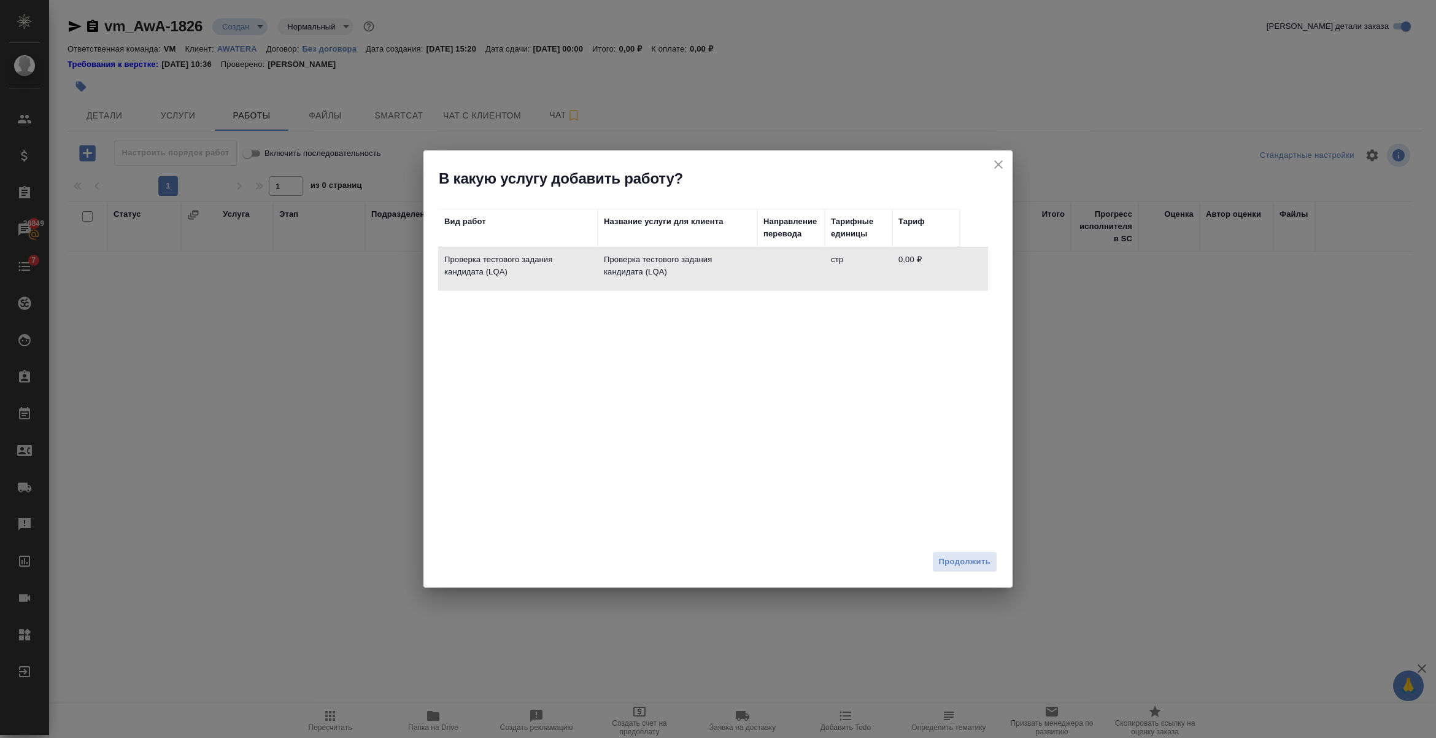
click at [654, 288] on td "Проверка тестового задания кандидата (LQA)" at bounding box center [678, 268] width 160 height 43
click at [942, 562] on span "Продолжить" at bounding box center [965, 562] width 52 height 14
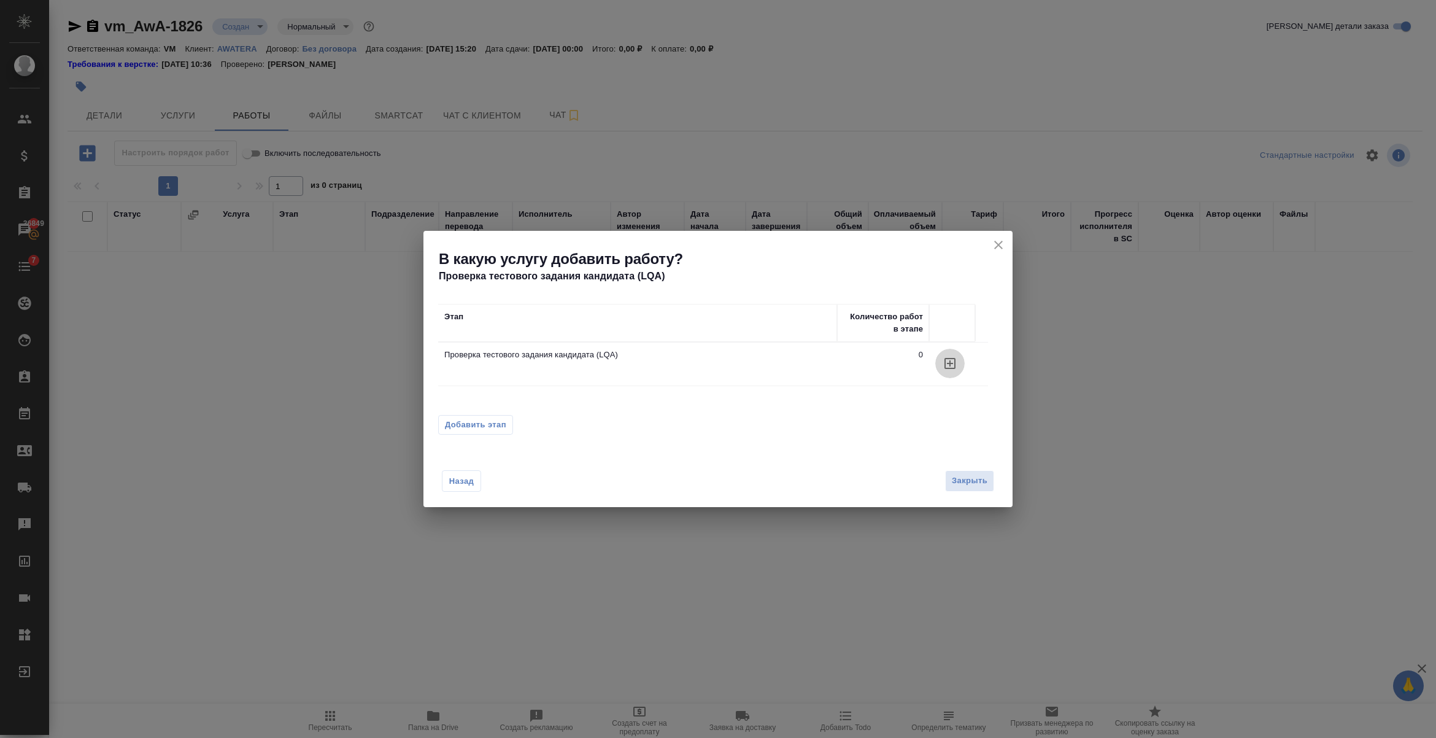
click at [956, 363] on icon "button" at bounding box center [950, 363] width 15 height 15
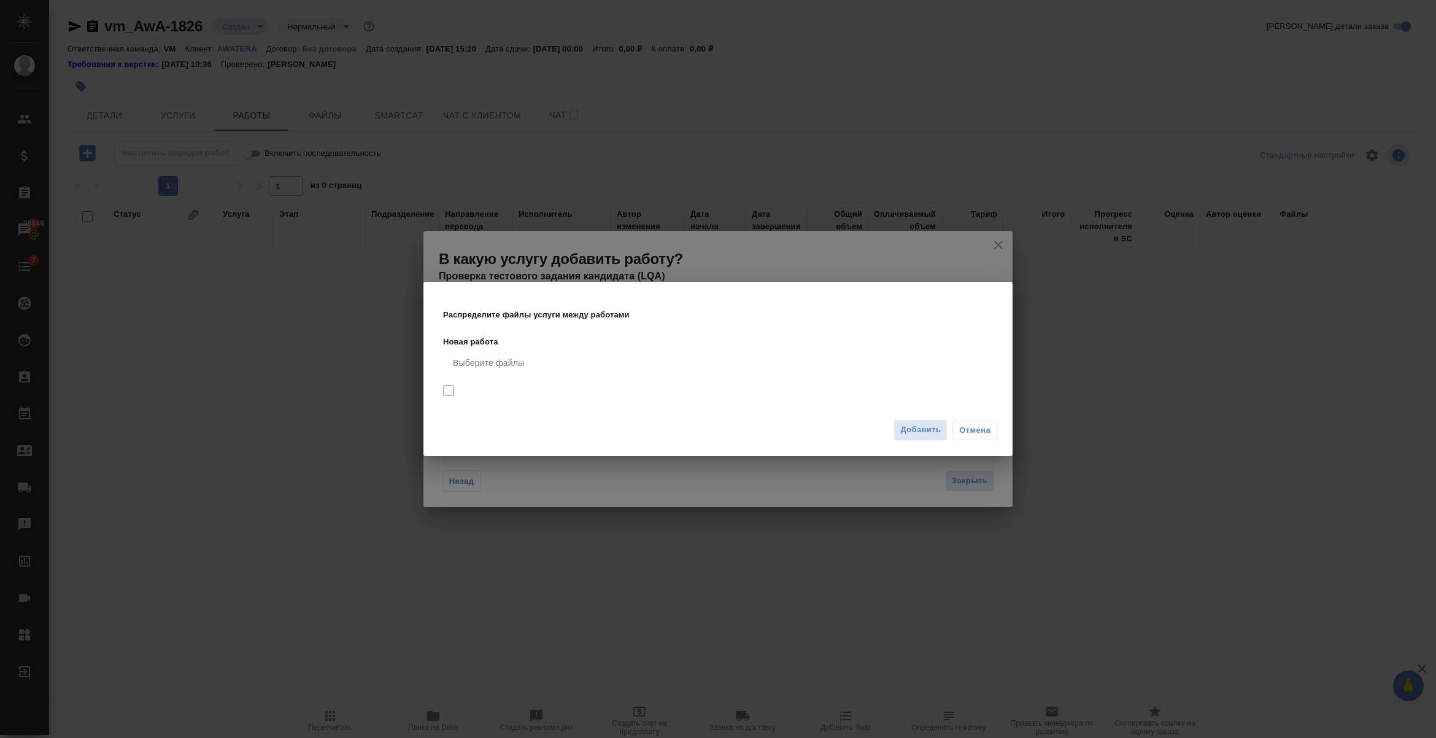
click at [449, 390] on nav "Выберите файлы" at bounding box center [720, 378] width 555 height 60
click at [892, 424] on div "Добавить Отмена" at bounding box center [718, 434] width 589 height 43
click at [908, 431] on span "Добавить" at bounding box center [920, 430] width 41 height 14
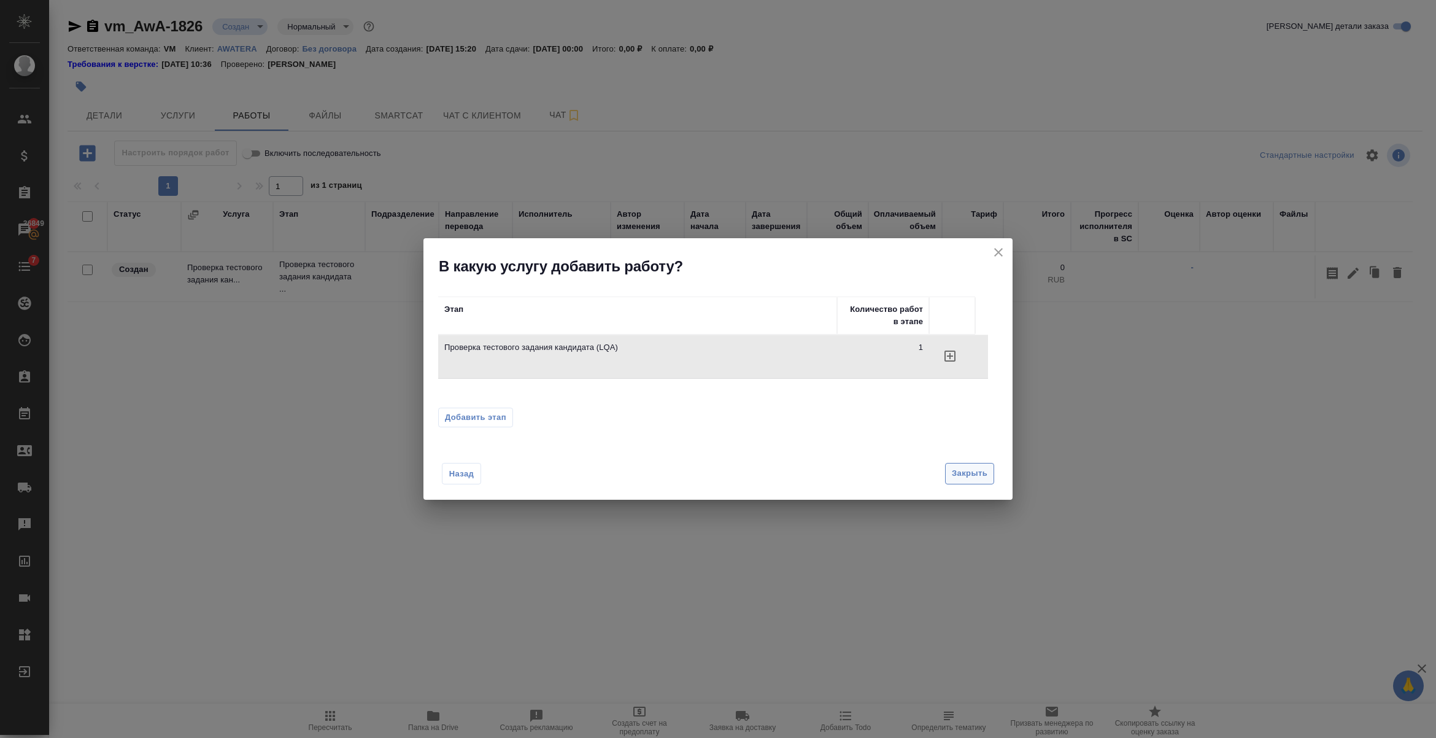
click at [967, 473] on span "Закрыть" at bounding box center [970, 474] width 36 height 14
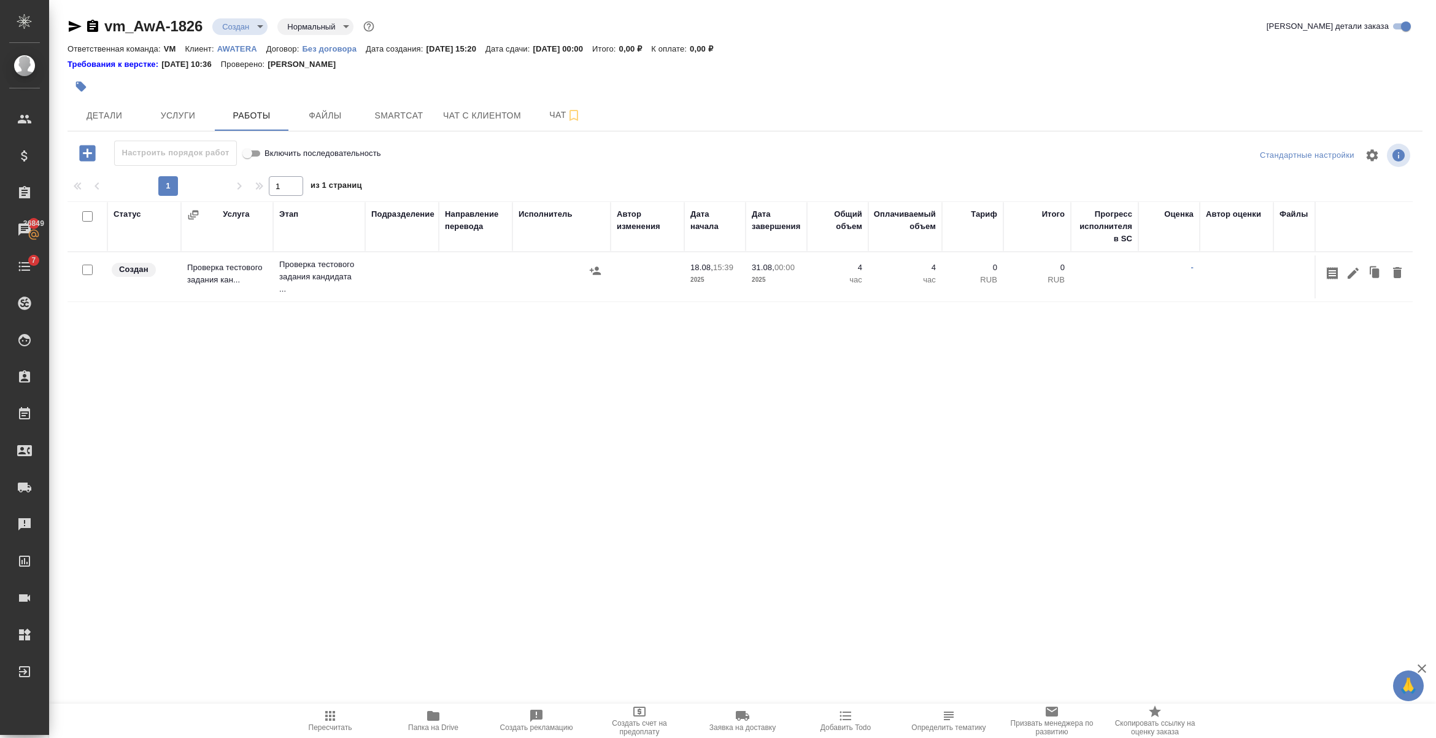
click at [590, 266] on icon "button" at bounding box center [595, 271] width 12 height 12
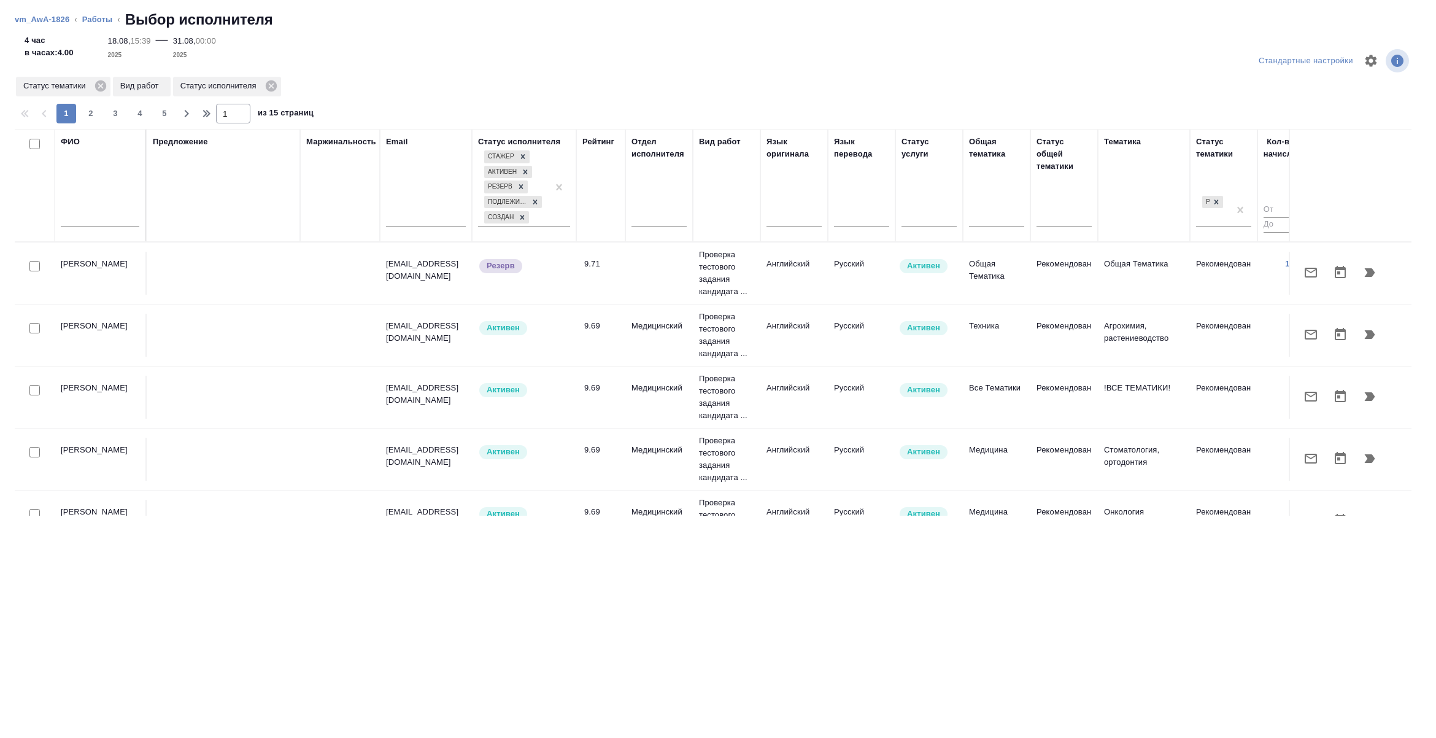
click at [79, 219] on input "text" at bounding box center [100, 218] width 79 height 15
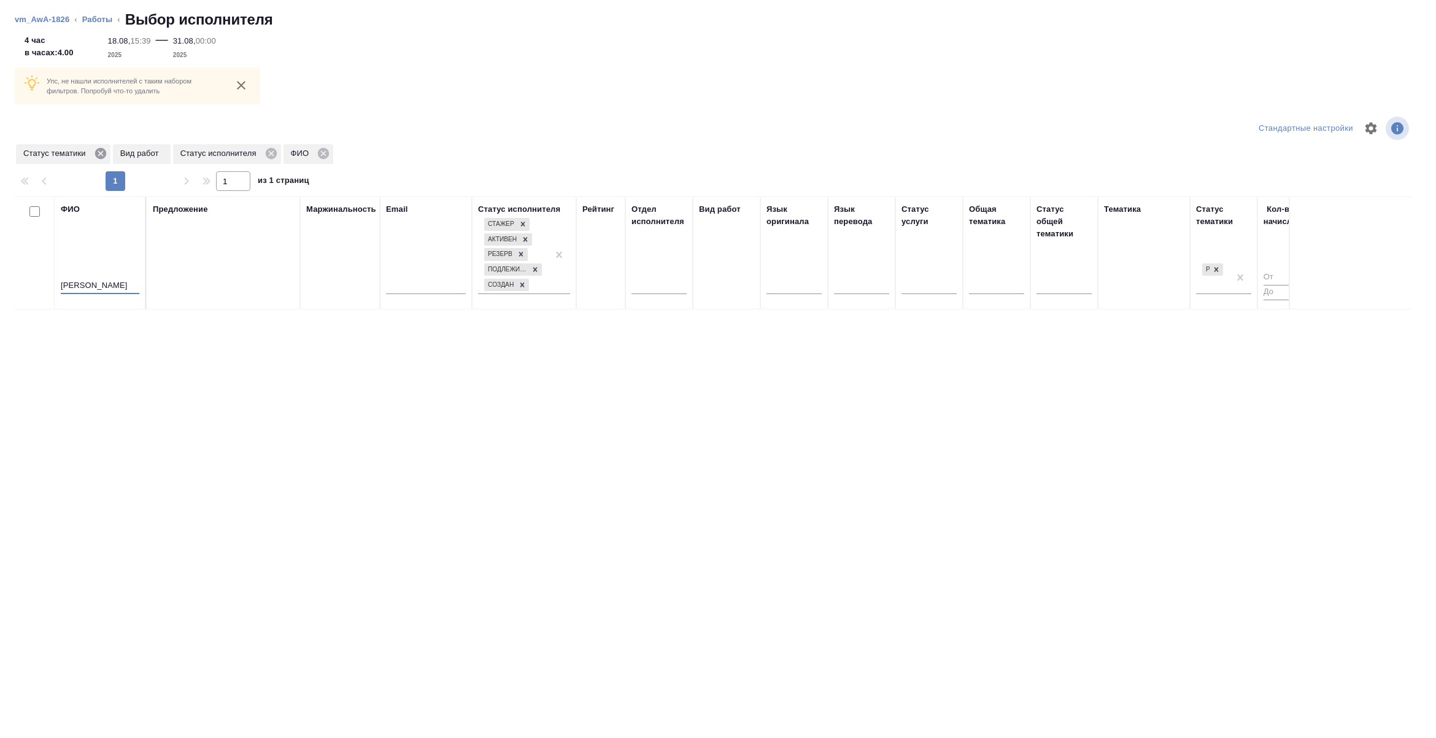
type input "Сагиева"
click at [100, 152] on icon at bounding box center [100, 153] width 11 height 11
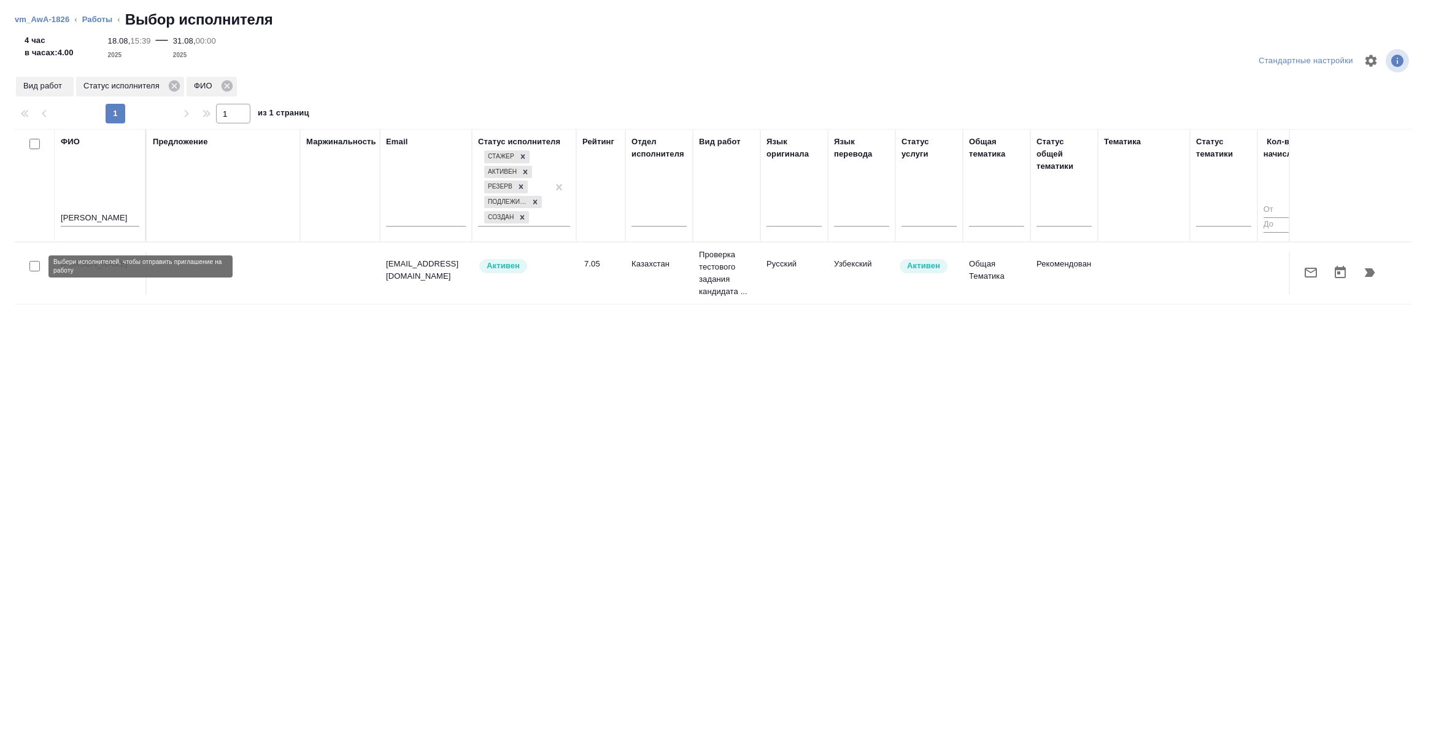
click at [31, 268] on input "checkbox" at bounding box center [34, 266] width 10 height 10
checkbox input "true"
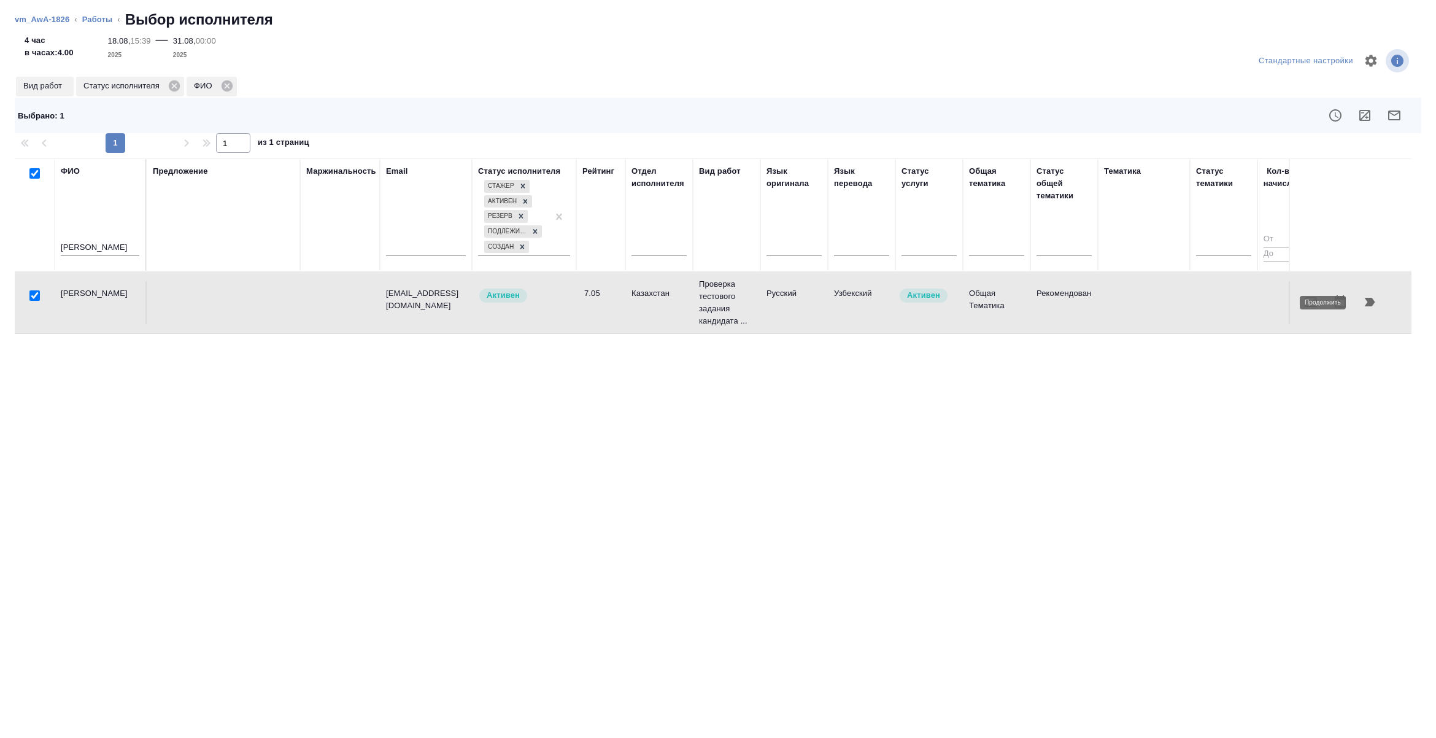
click at [1376, 301] on icon "button" at bounding box center [1370, 302] width 15 height 15
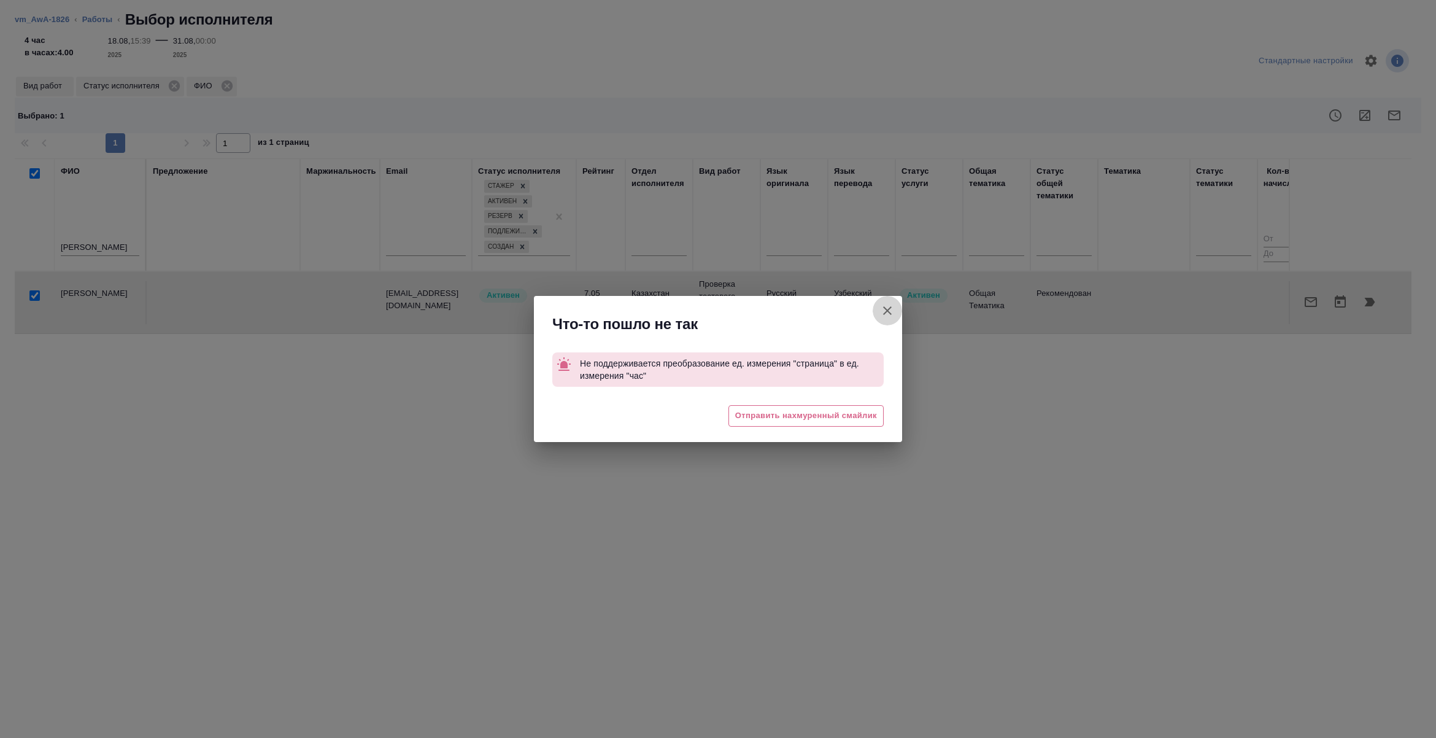
click at [888, 308] on icon "button" at bounding box center [887, 310] width 15 height 15
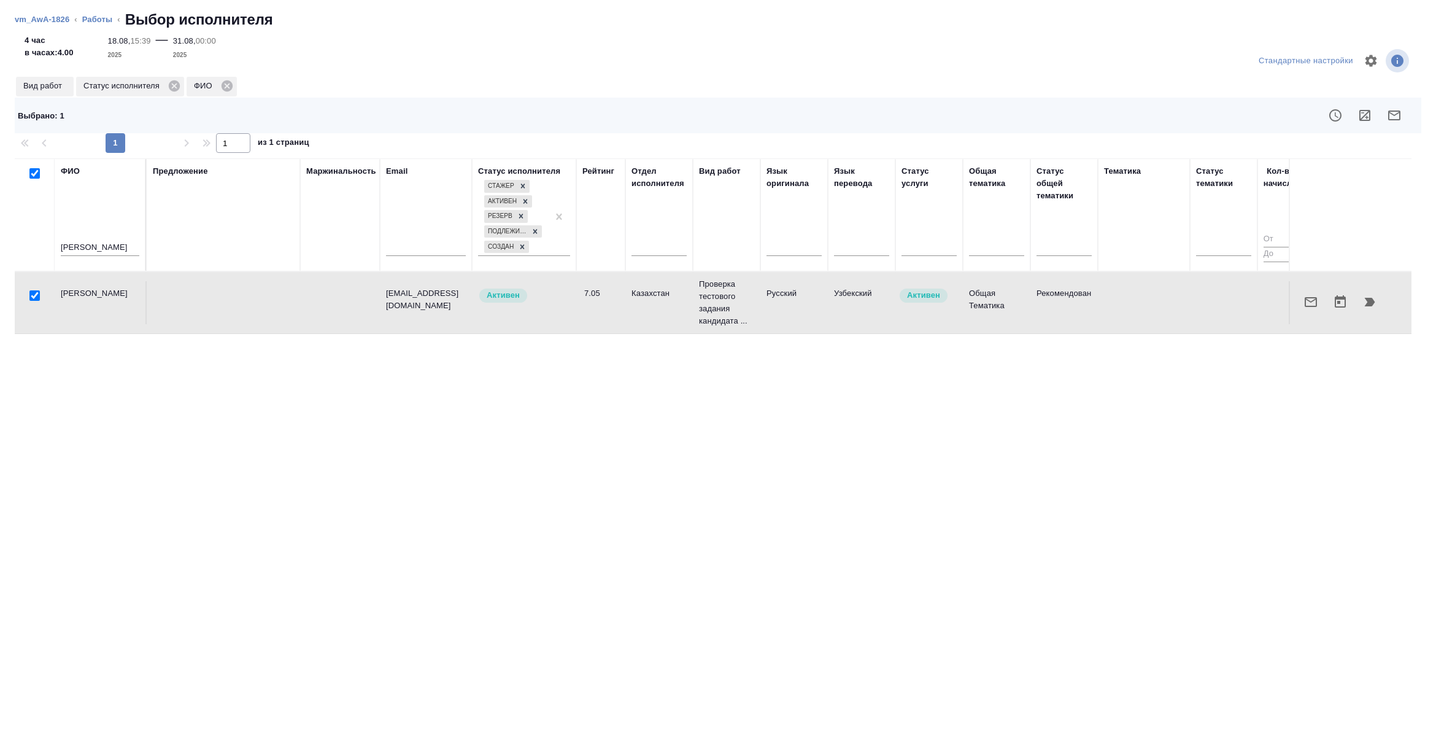
click at [729, 406] on div "ФИО Сагиева Предложение Маржинальность Email Статус исполнителя Стажер Активен …" at bounding box center [713, 351] width 1397 height 387
click at [358, 305] on td at bounding box center [340, 302] width 80 height 43
click at [1374, 296] on icon "button" at bounding box center [1370, 302] width 15 height 15
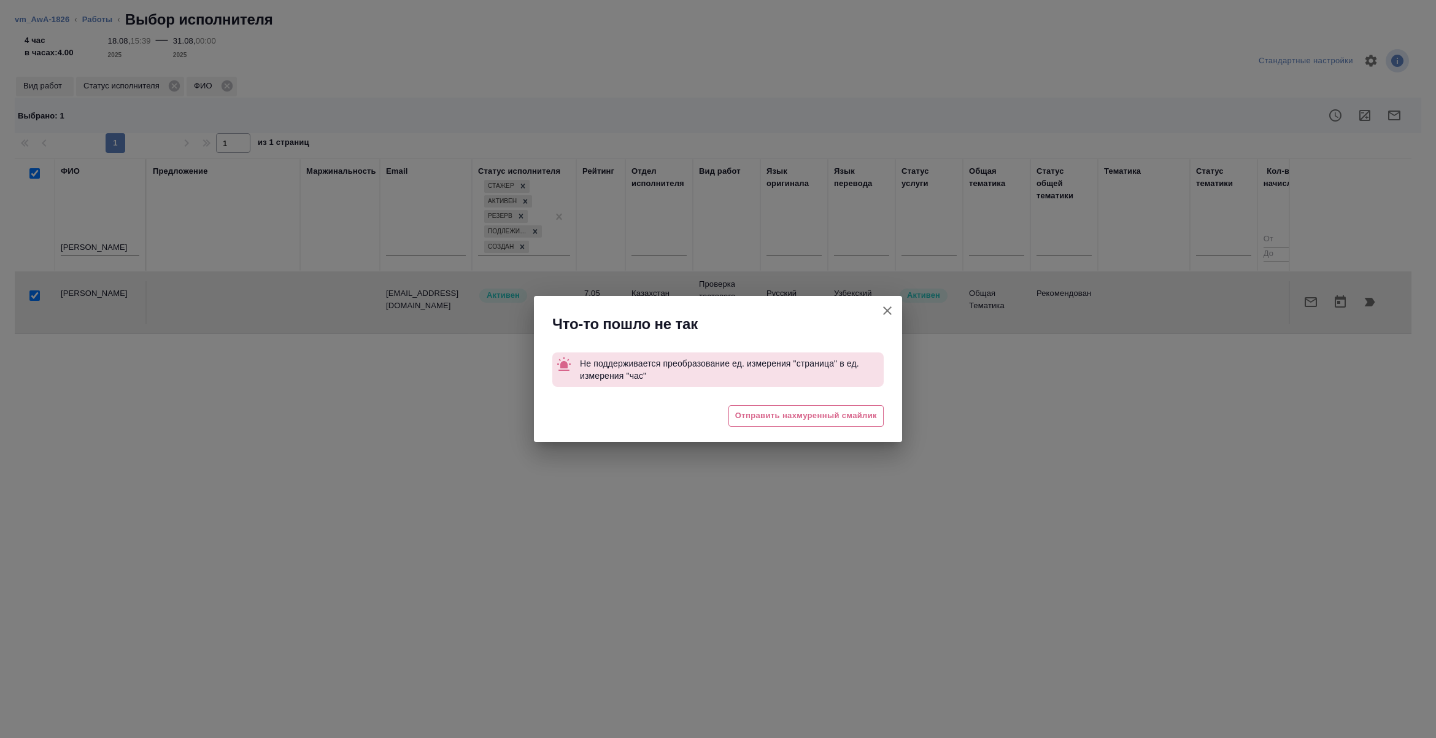
click at [884, 315] on icon "button" at bounding box center [887, 310] width 15 height 15
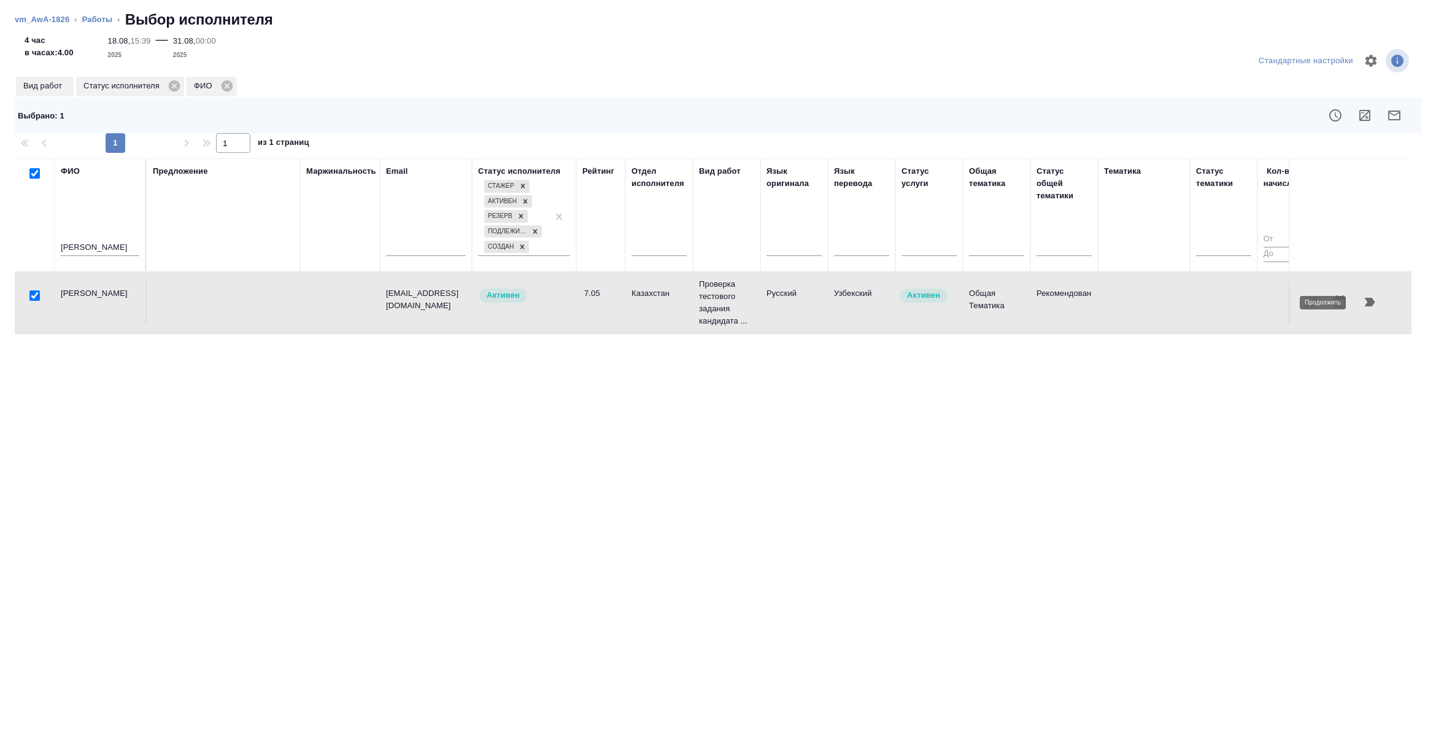
click at [1372, 306] on icon "button" at bounding box center [1370, 302] width 10 height 9
